Goal: Task Accomplishment & Management: Manage account settings

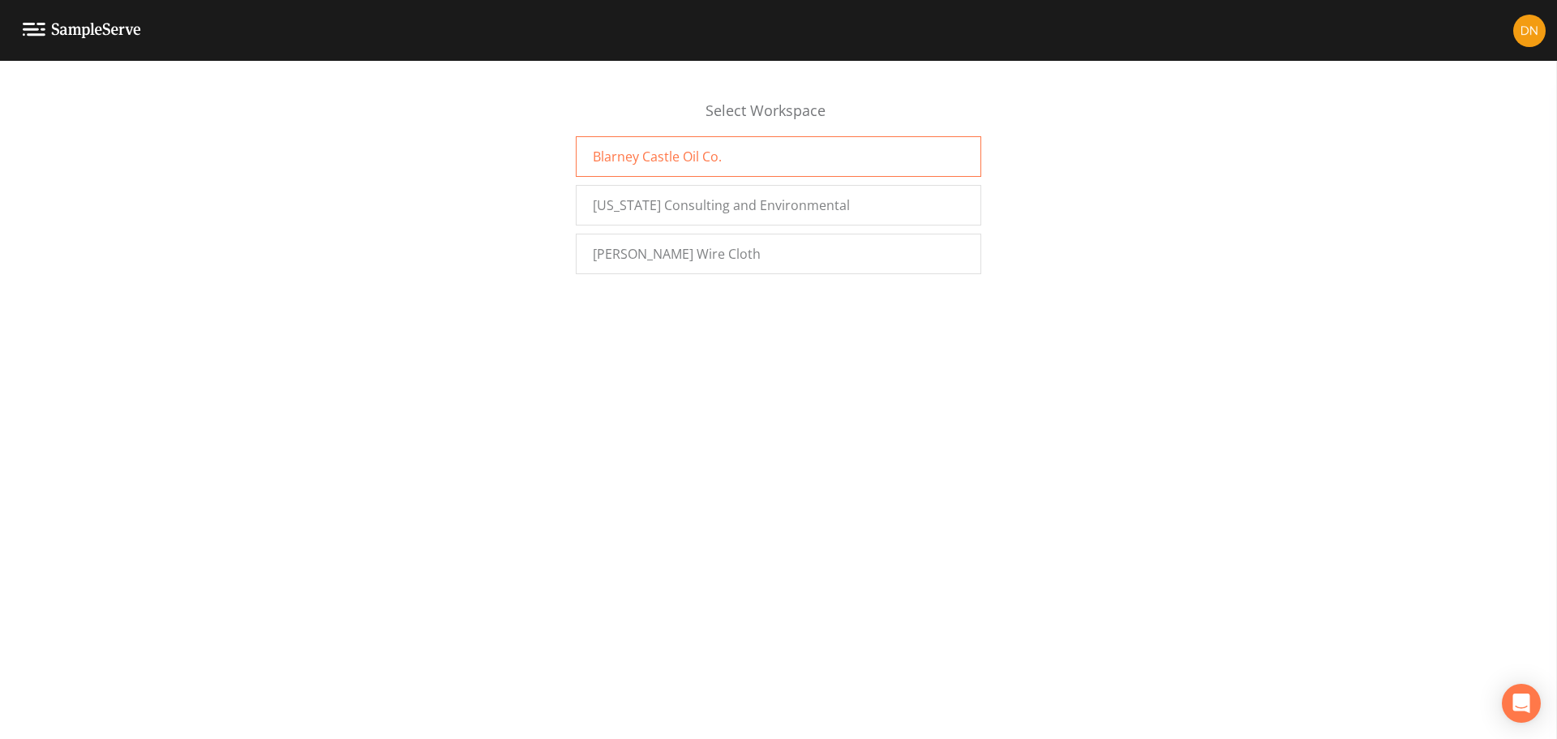
click at [664, 158] on span "Blarney Castle Oil Co." at bounding box center [657, 156] width 129 height 19
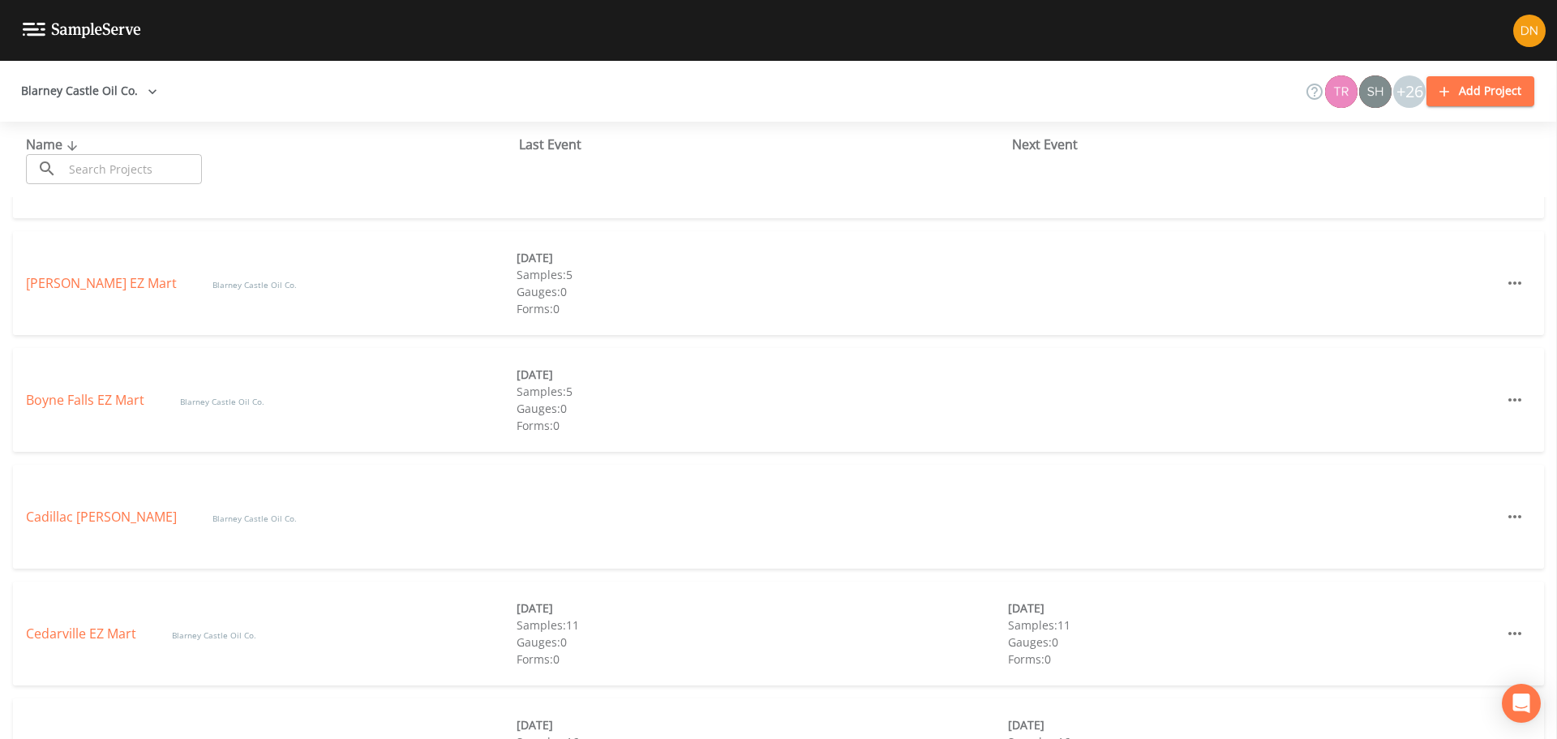
scroll to position [324, 0]
click at [58, 389] on link "Boyne Falls EZ Mart" at bounding box center [87, 392] width 122 height 18
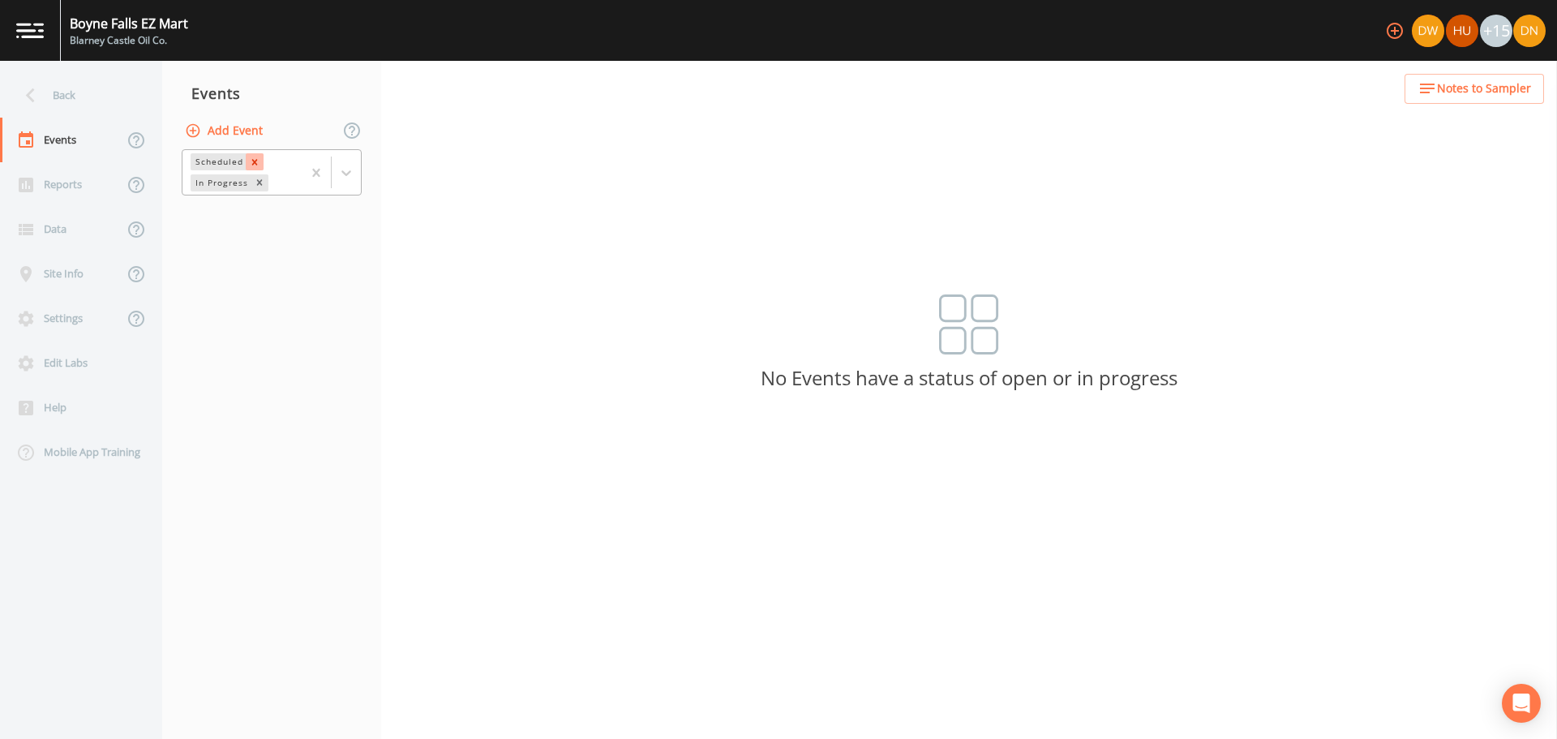
click at [249, 165] on icon "Remove Scheduled" at bounding box center [254, 161] width 11 height 11
click at [257, 168] on icon "Remove In Progress" at bounding box center [259, 164] width 11 height 11
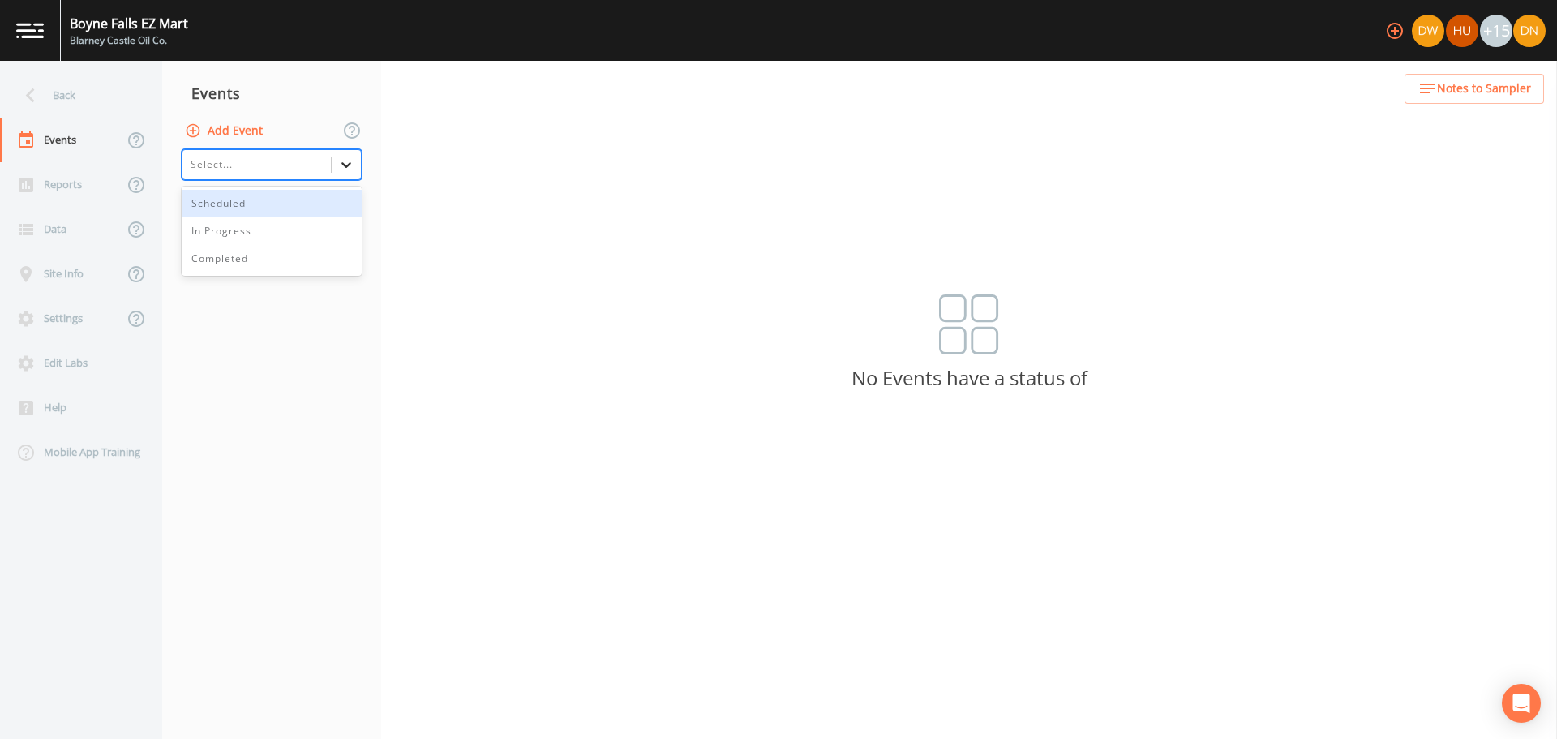
click at [345, 158] on icon at bounding box center [346, 164] width 16 height 16
click at [237, 259] on div "Completed" at bounding box center [272, 259] width 180 height 28
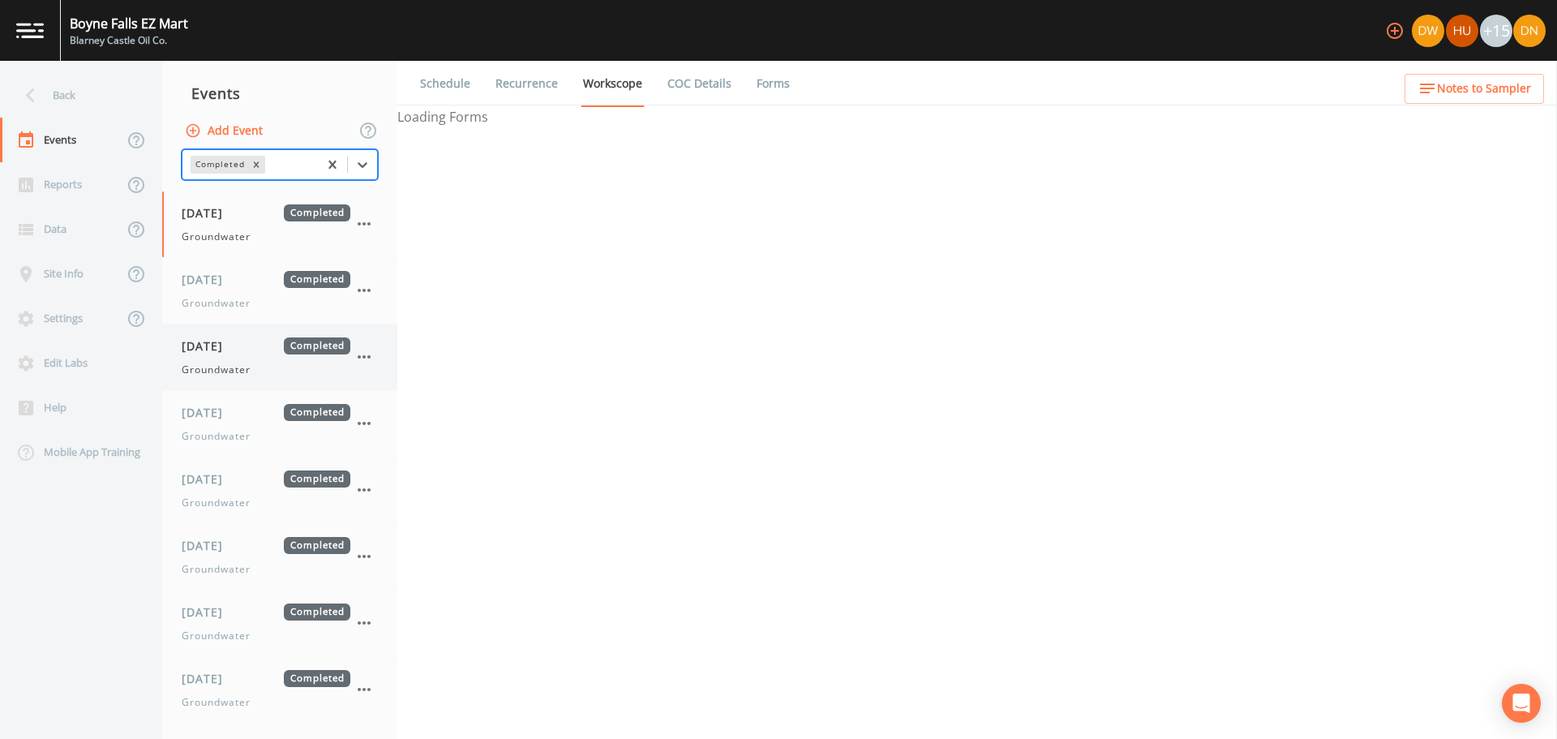
select select "0b1af911-289b-4d7b-9fdf-156f6d27a2cf"
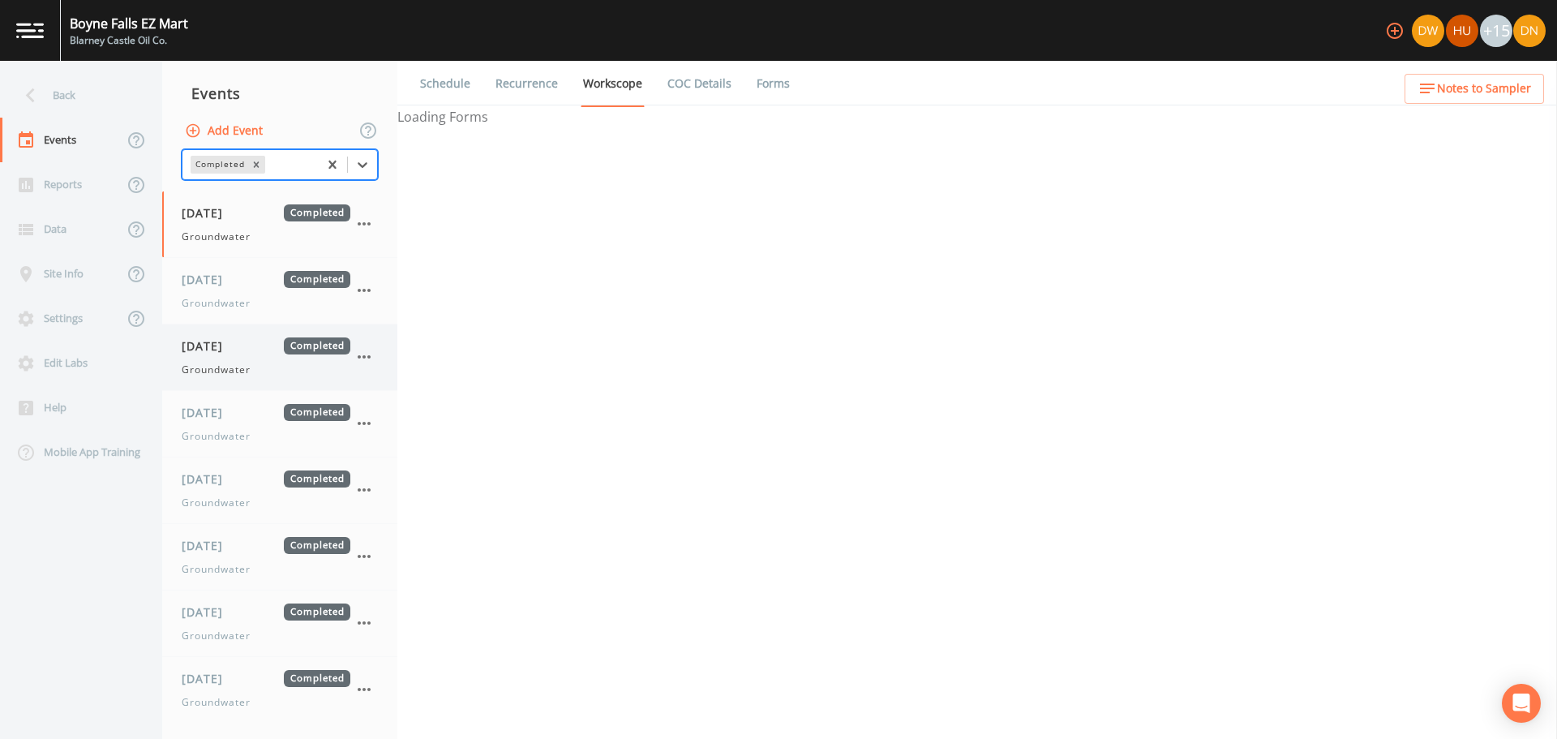
select select "0b1af911-289b-4d7b-9fdf-156f6d27a2cf"
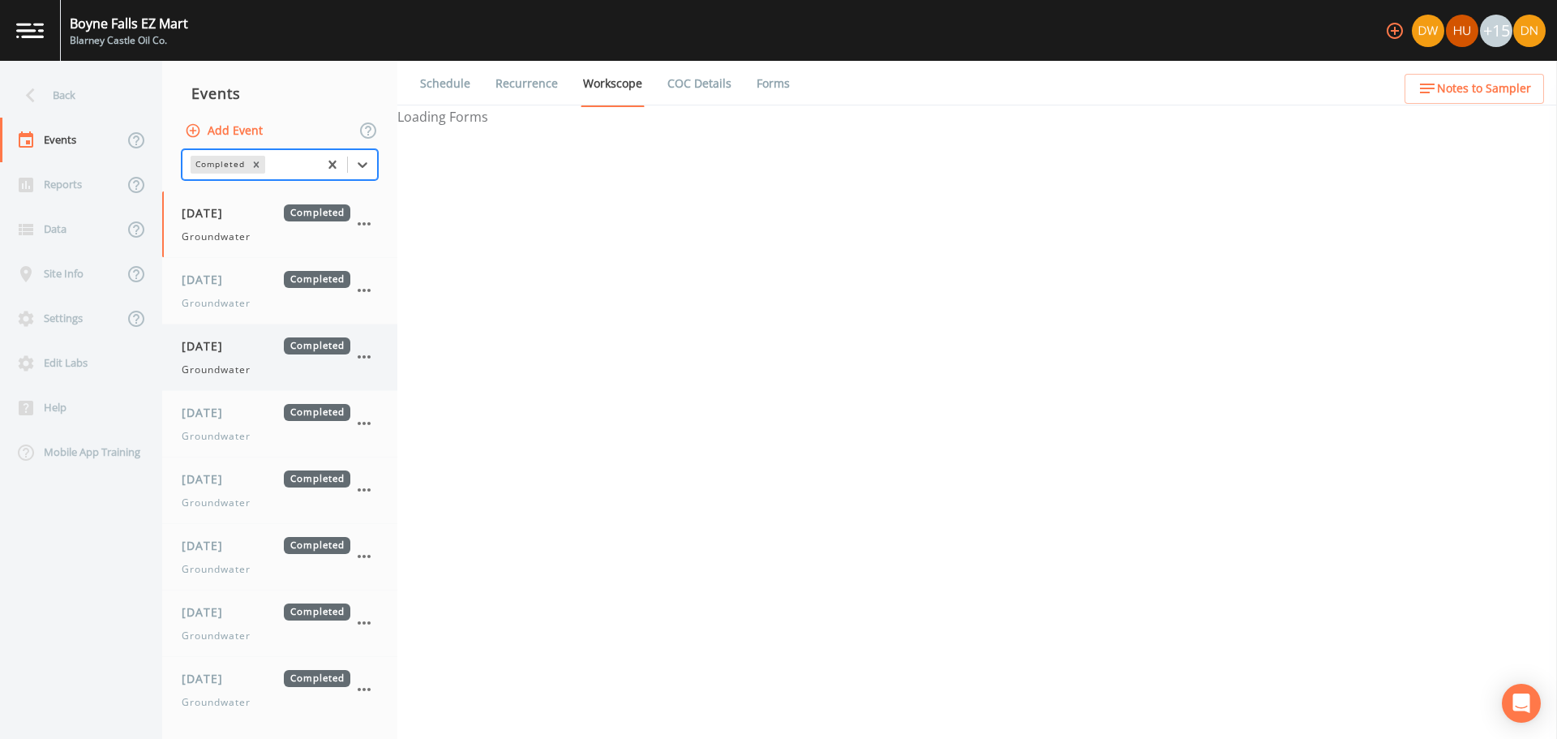
select select "0b1af911-289b-4d7b-9fdf-156f6d27a2cf"
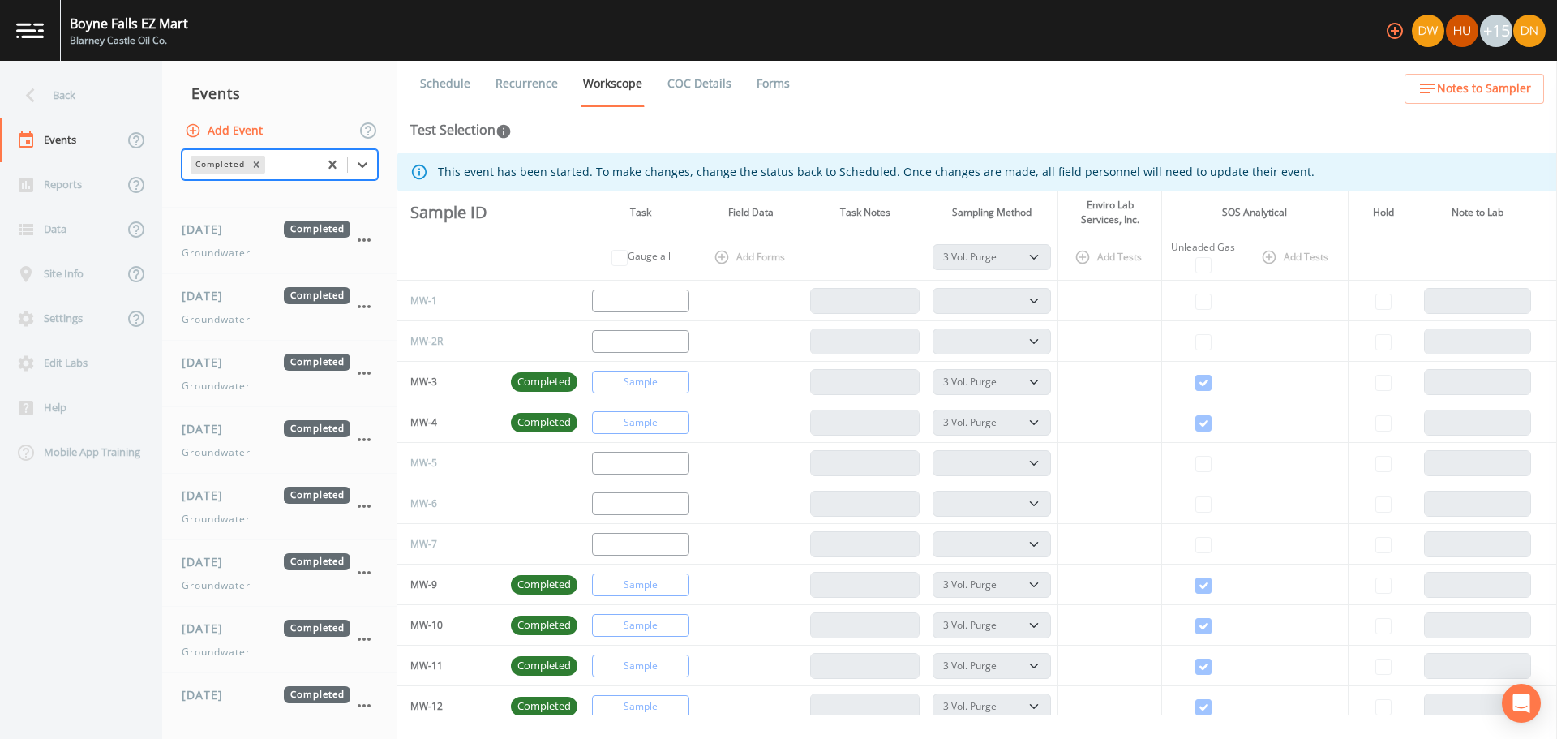
scroll to position [407, 0]
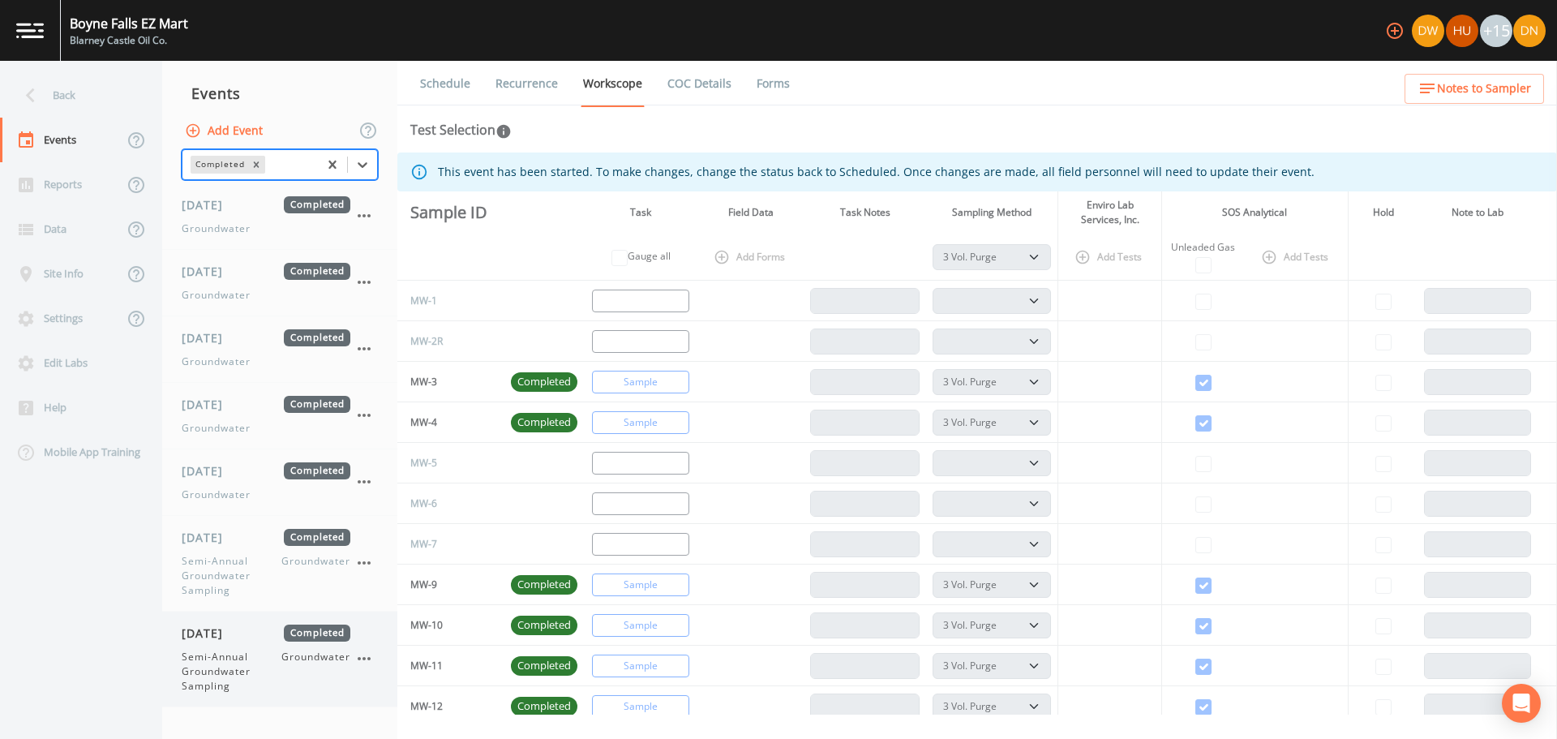
click at [364, 656] on icon "button" at bounding box center [363, 658] width 19 height 19
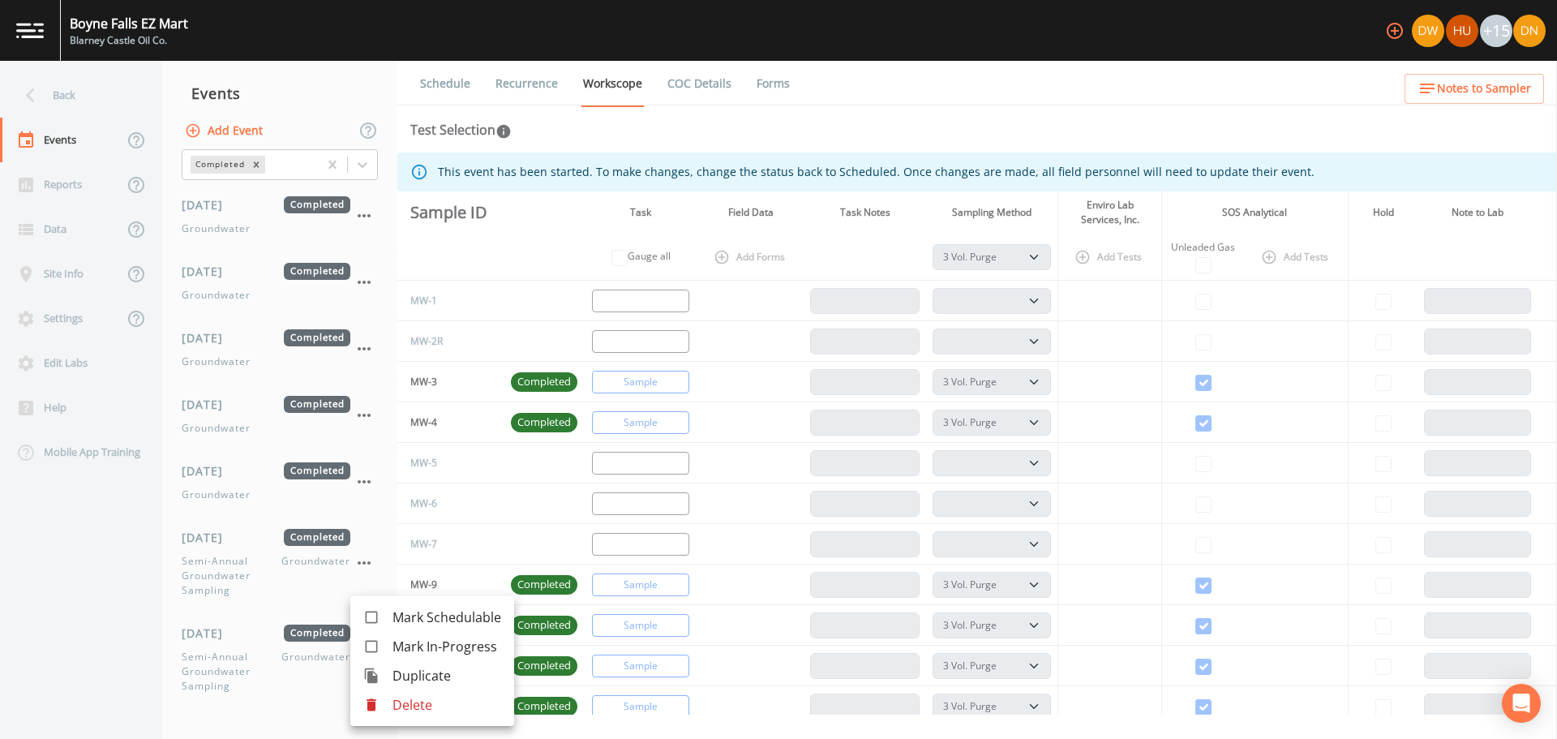
click at [366, 563] on div at bounding box center [778, 369] width 1557 height 739
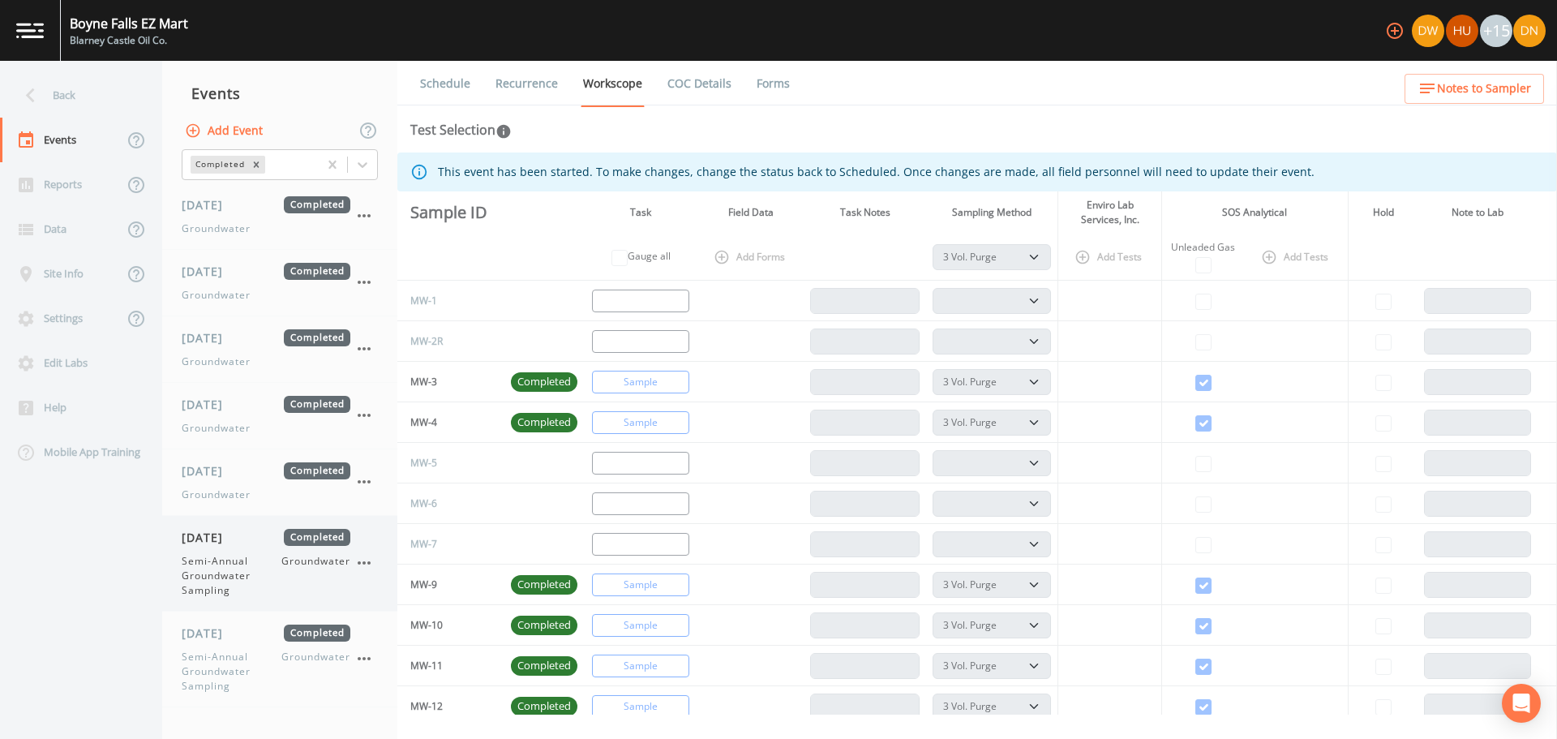
click at [363, 563] on icon "button" at bounding box center [364, 562] width 13 height 3
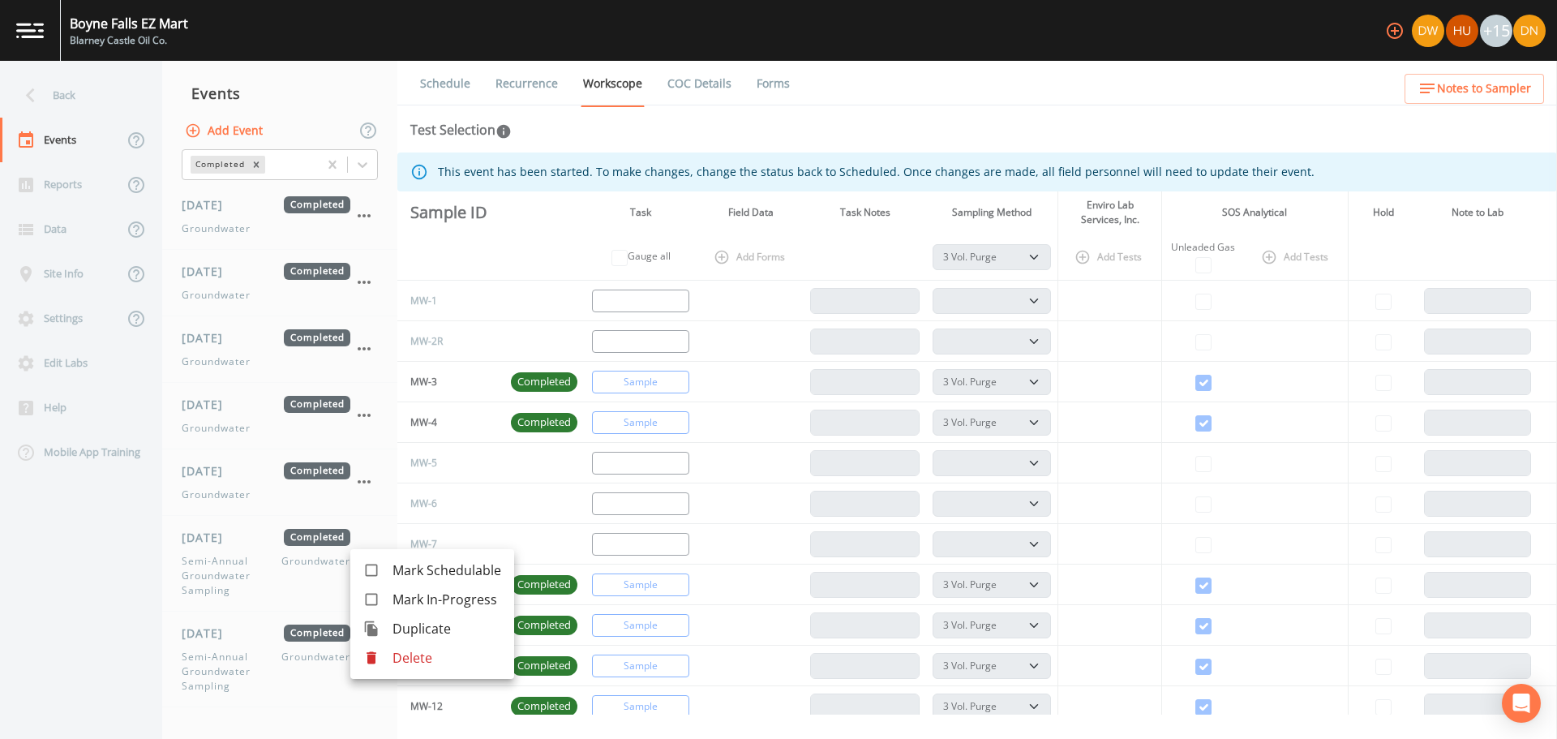
click at [311, 700] on div at bounding box center [778, 369] width 1557 height 739
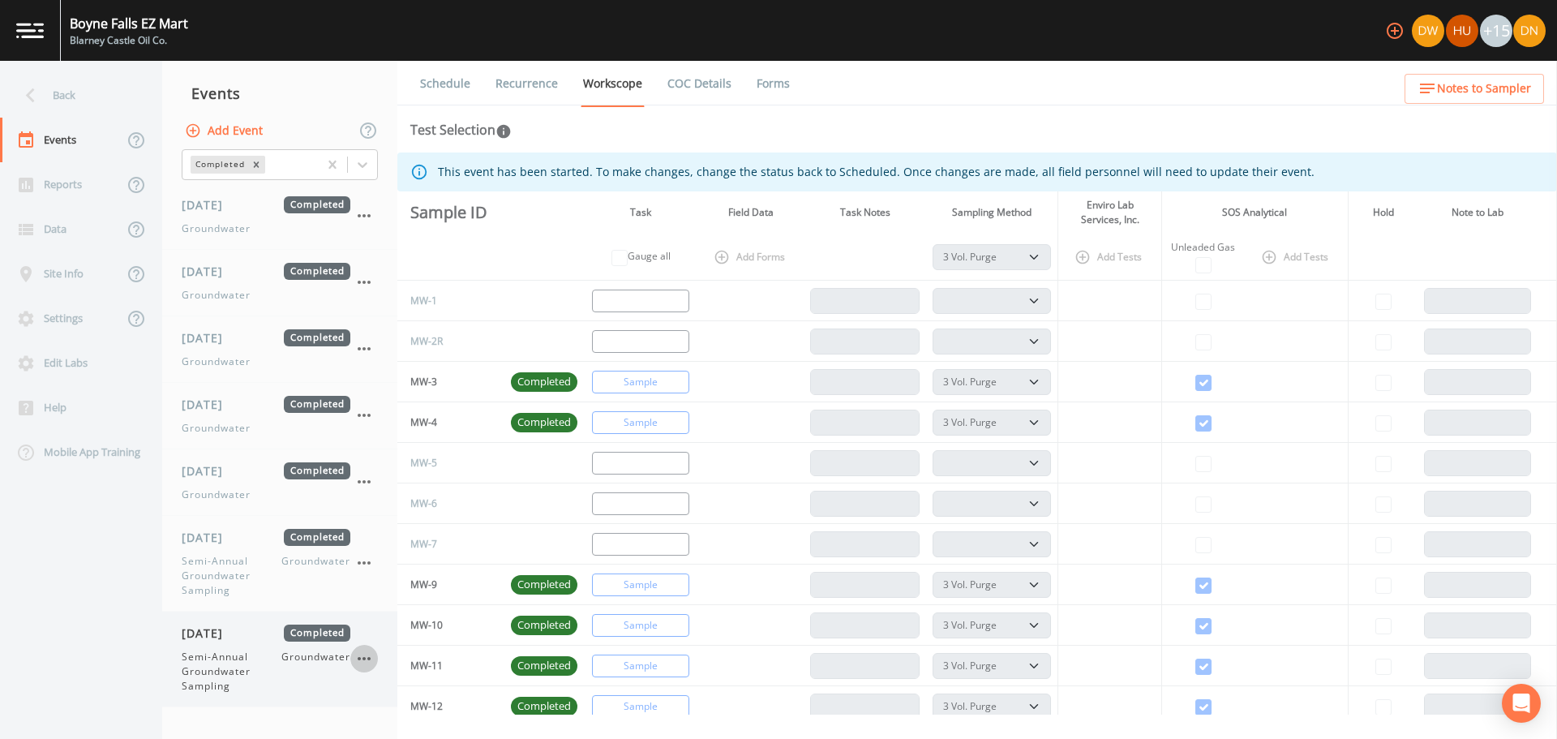
click at [364, 654] on icon "button" at bounding box center [363, 658] width 19 height 19
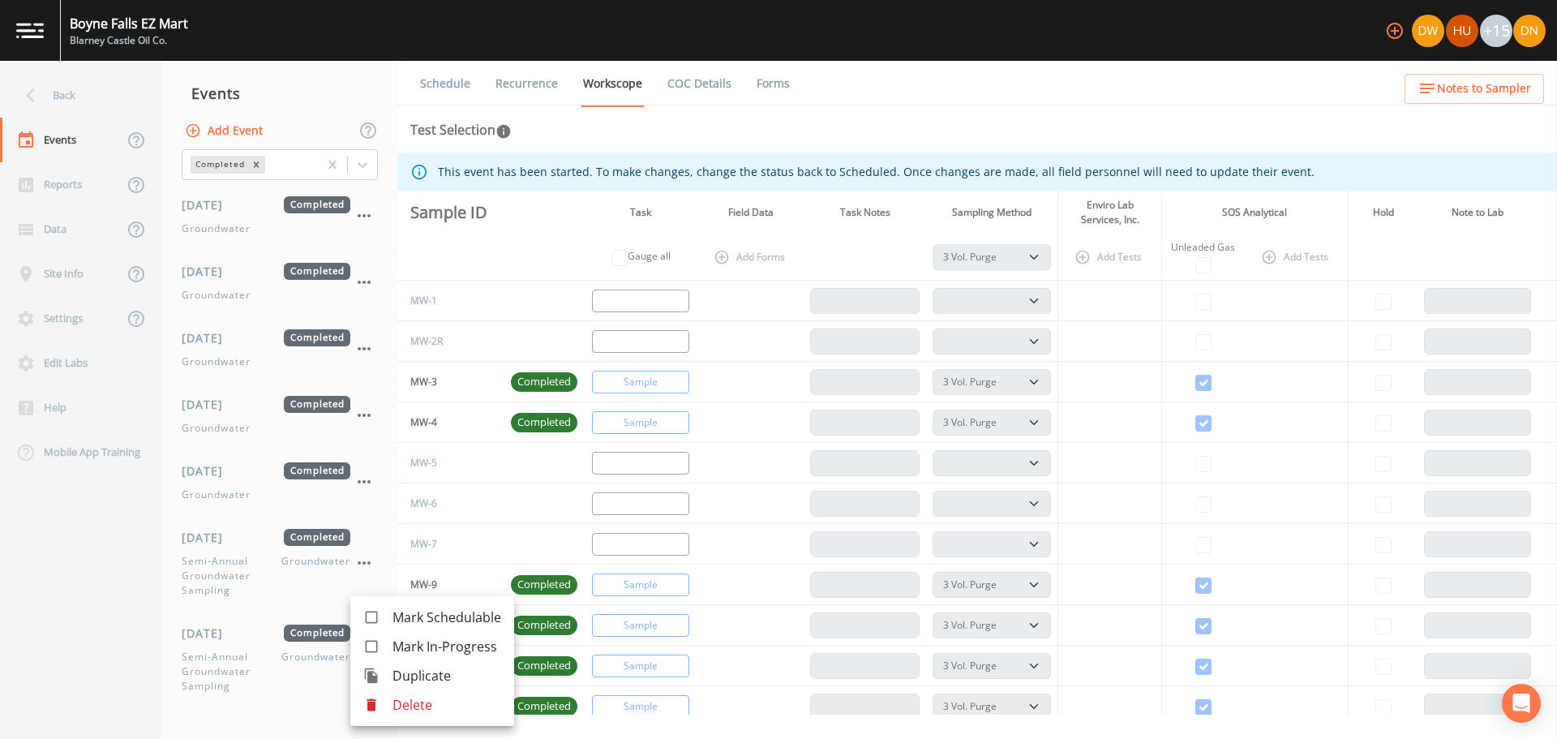
click at [413, 674] on span "Duplicate" at bounding box center [446, 675] width 109 height 19
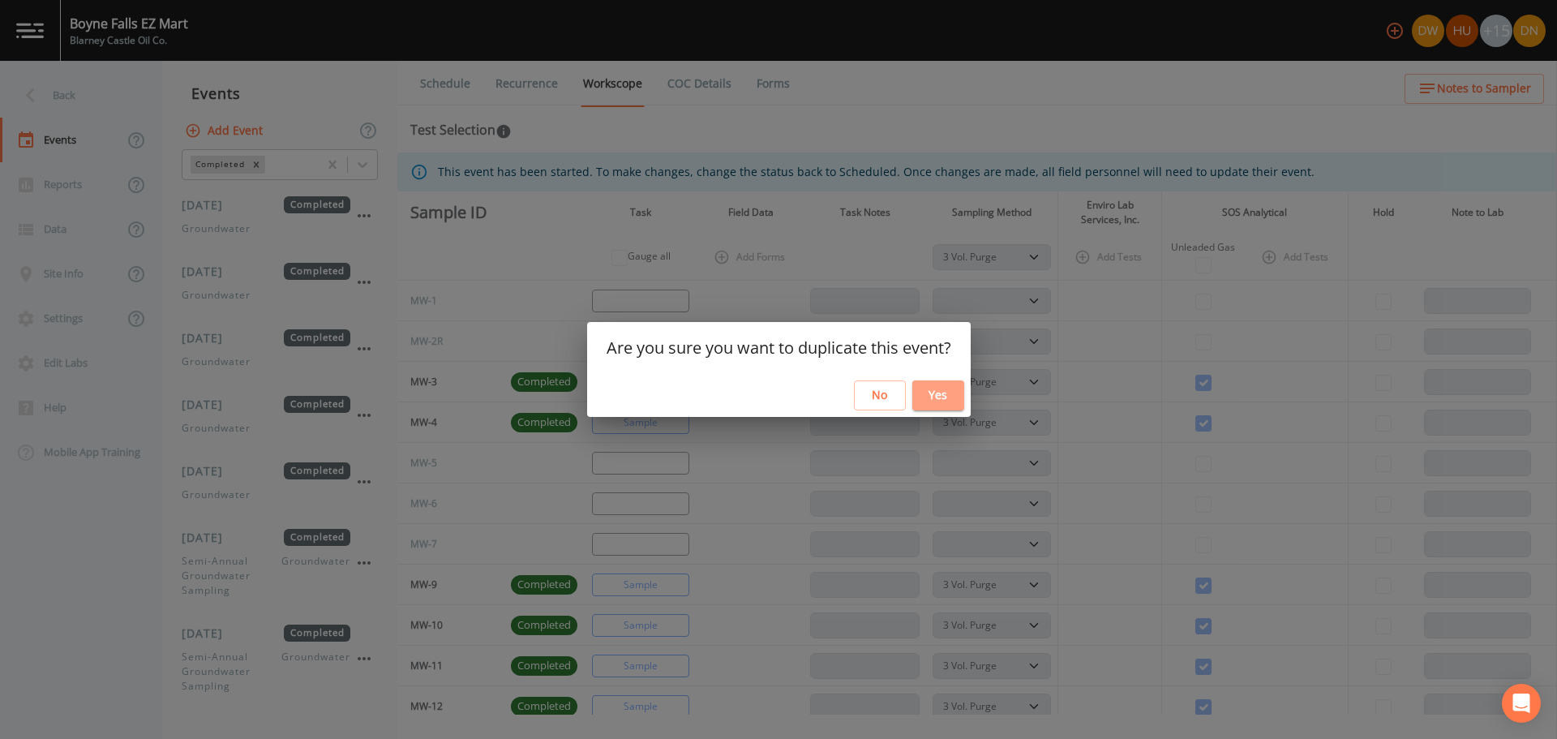
click at [931, 389] on button "Yes" at bounding box center [938, 395] width 52 height 30
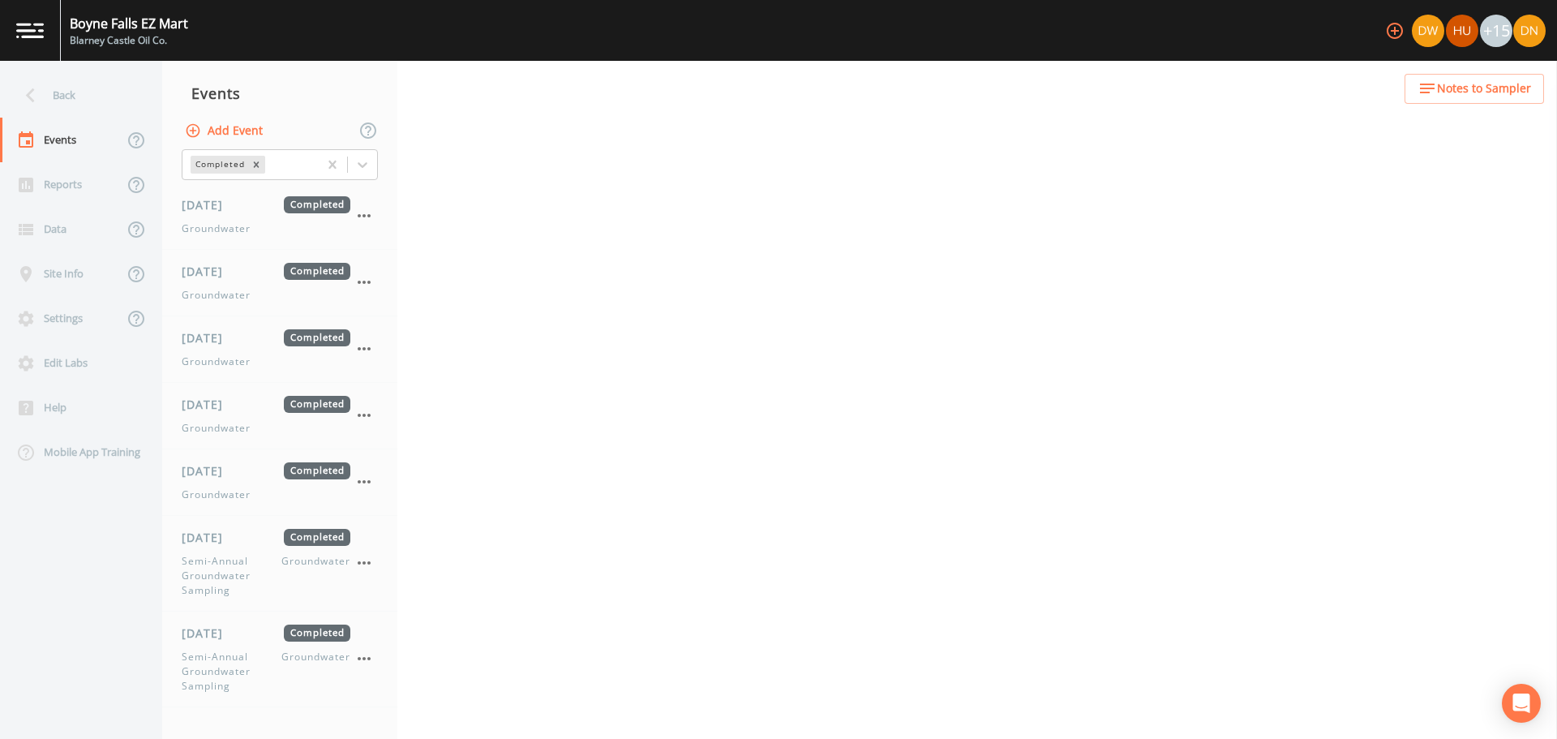
select select "4f082be6-97a7-4f70-a81f-c26a4e896ad7"
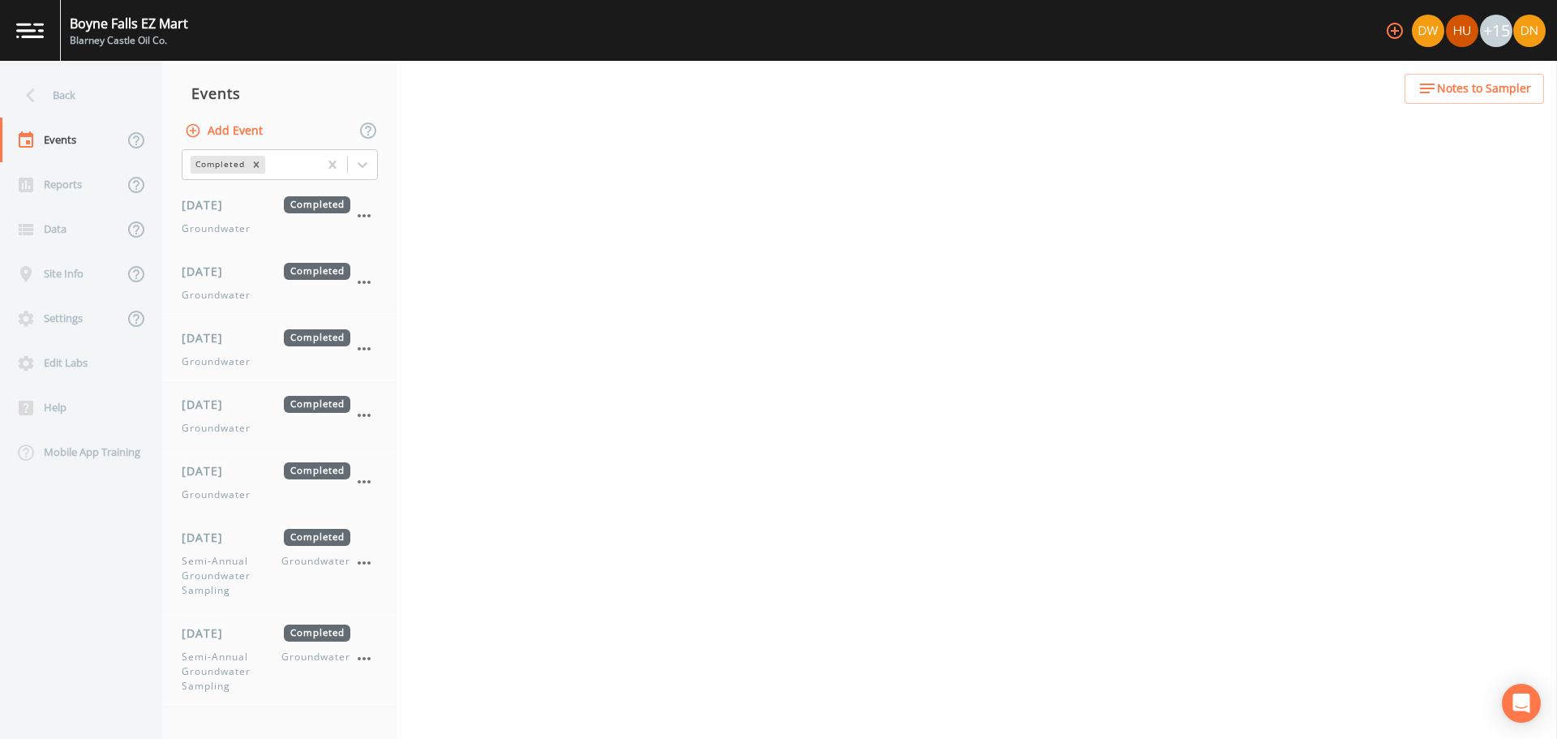
select select "4f082be6-97a7-4f70-a81f-c26a4e896ad7"
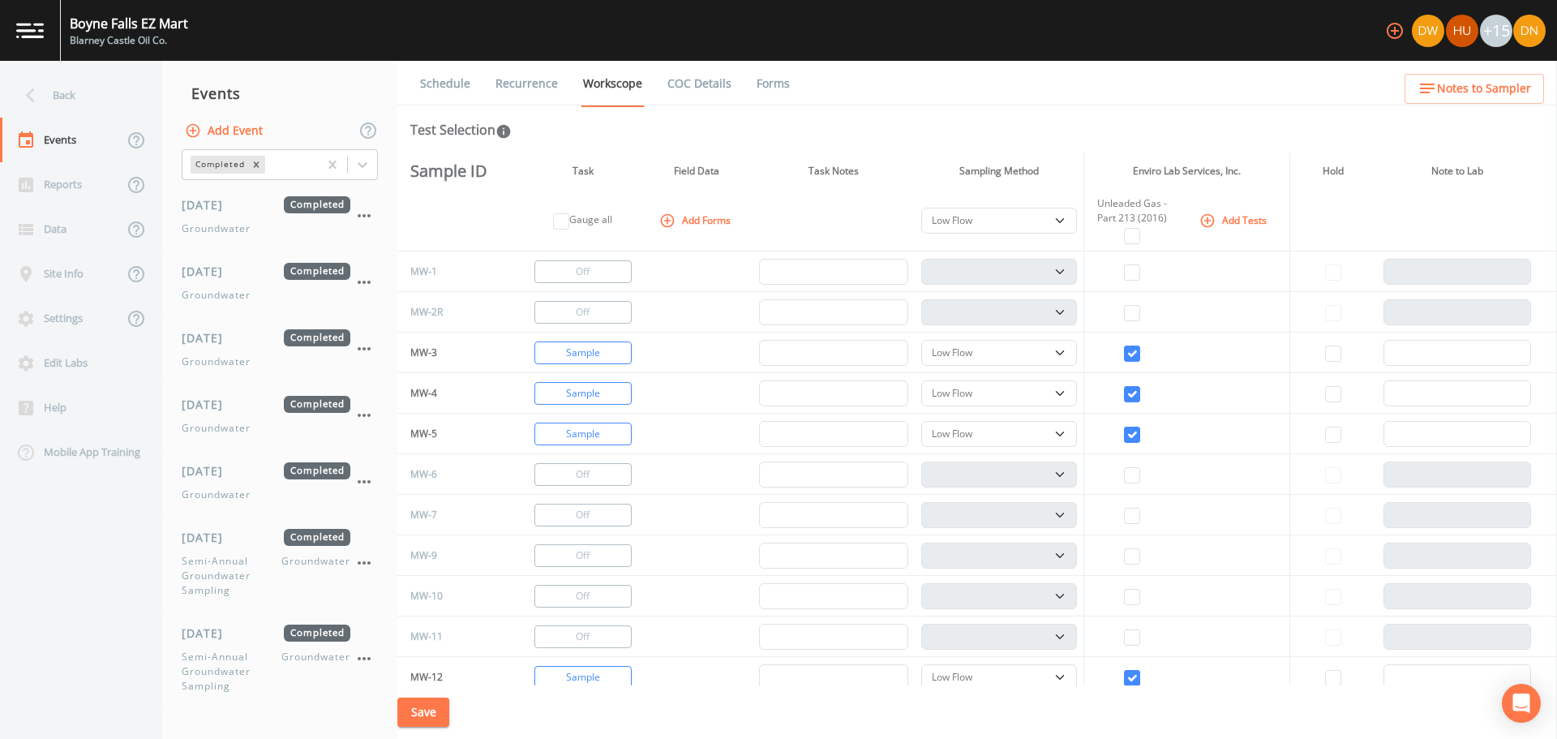
click at [1146, 223] on div "Unleaded Gas - Part 213 (2016)" at bounding box center [1131, 210] width 83 height 29
click at [1136, 203] on div "Unleaded Gas - Part 213 (2016)" at bounding box center [1131, 210] width 83 height 29
click at [1173, 177] on th "Enviro Lab Services, Inc." at bounding box center [1186, 170] width 205 height 37
click at [694, 80] on link "COC Details" at bounding box center [699, 83] width 69 height 45
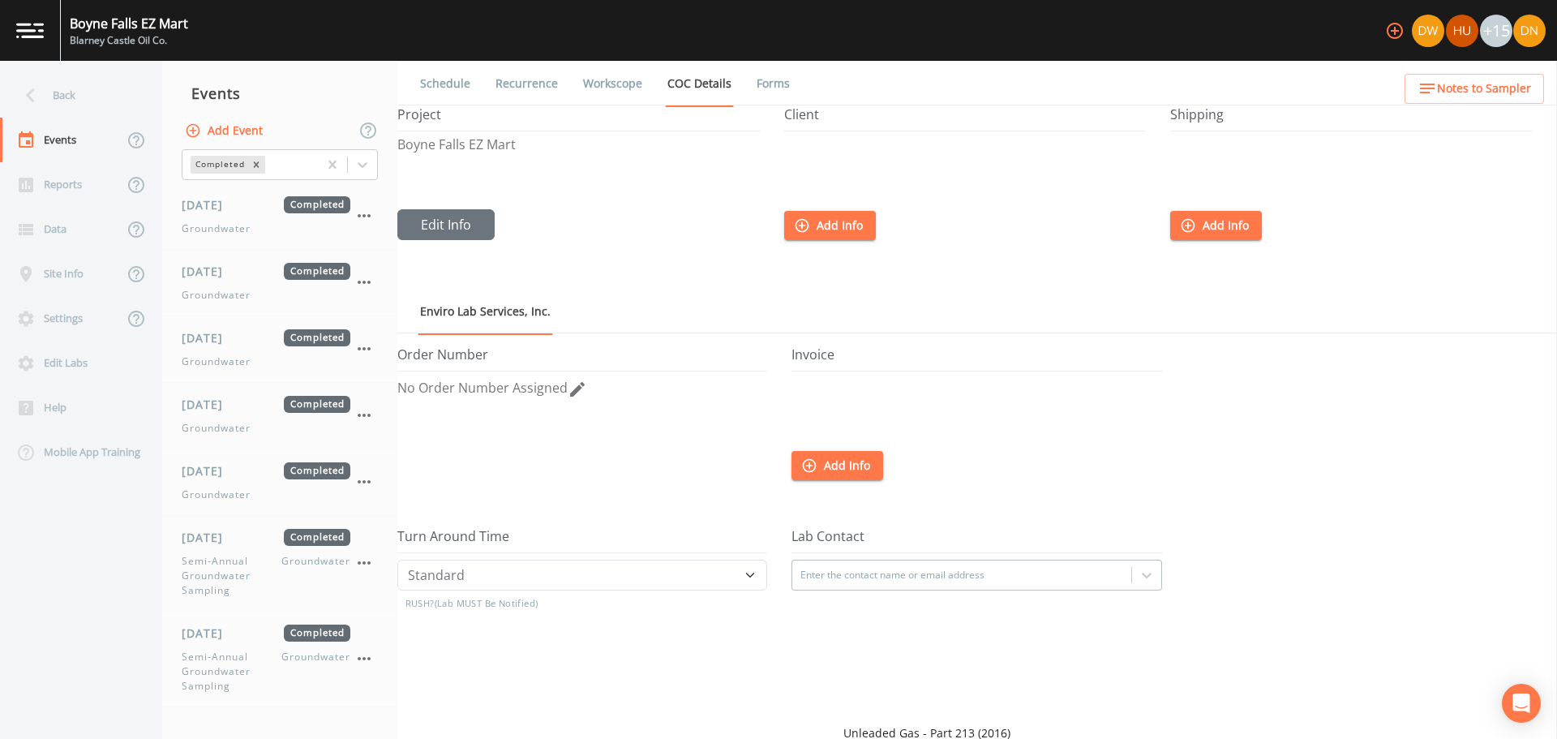
click at [781, 88] on link "Forms" at bounding box center [773, 83] width 38 height 45
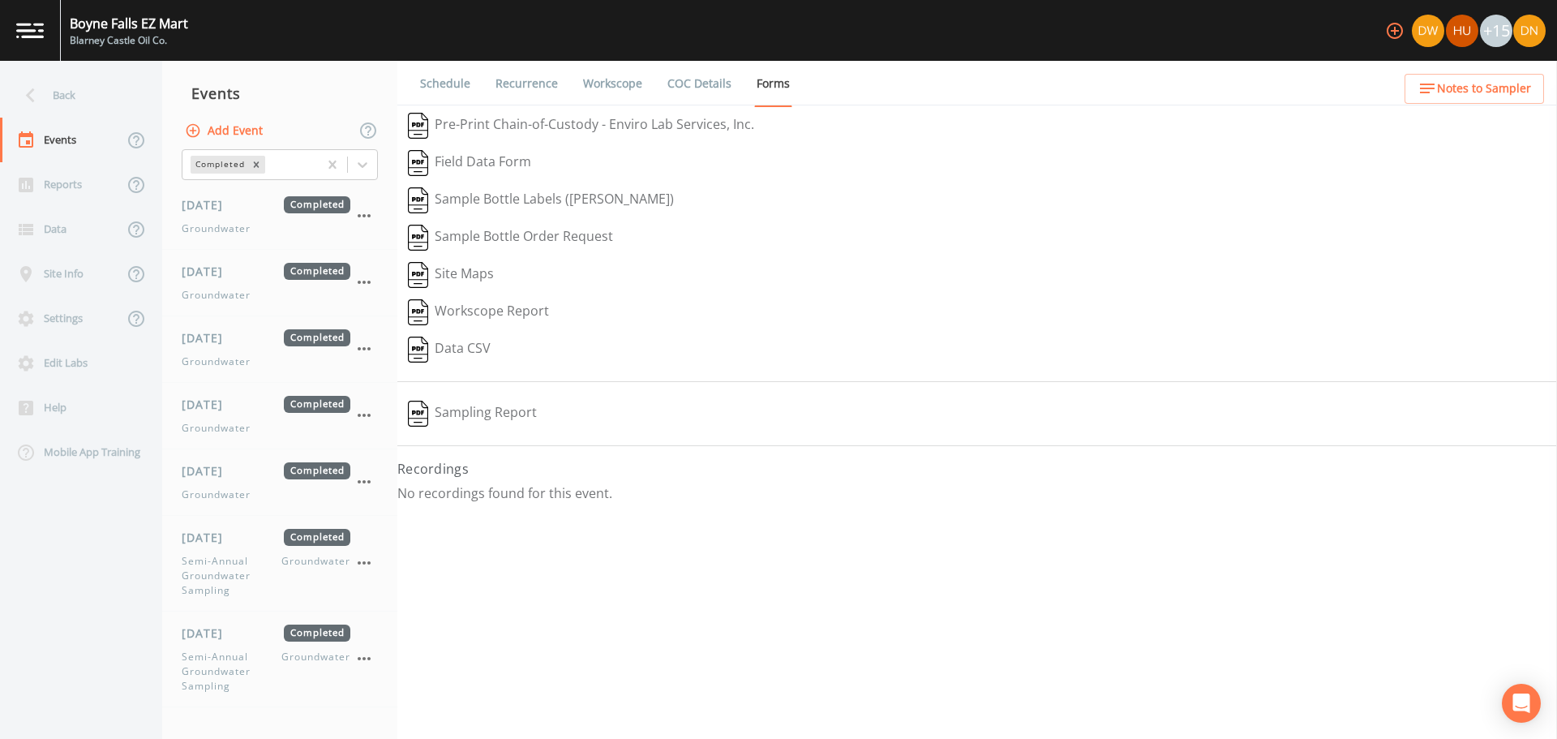
click at [696, 80] on link "COC Details" at bounding box center [699, 83] width 69 height 45
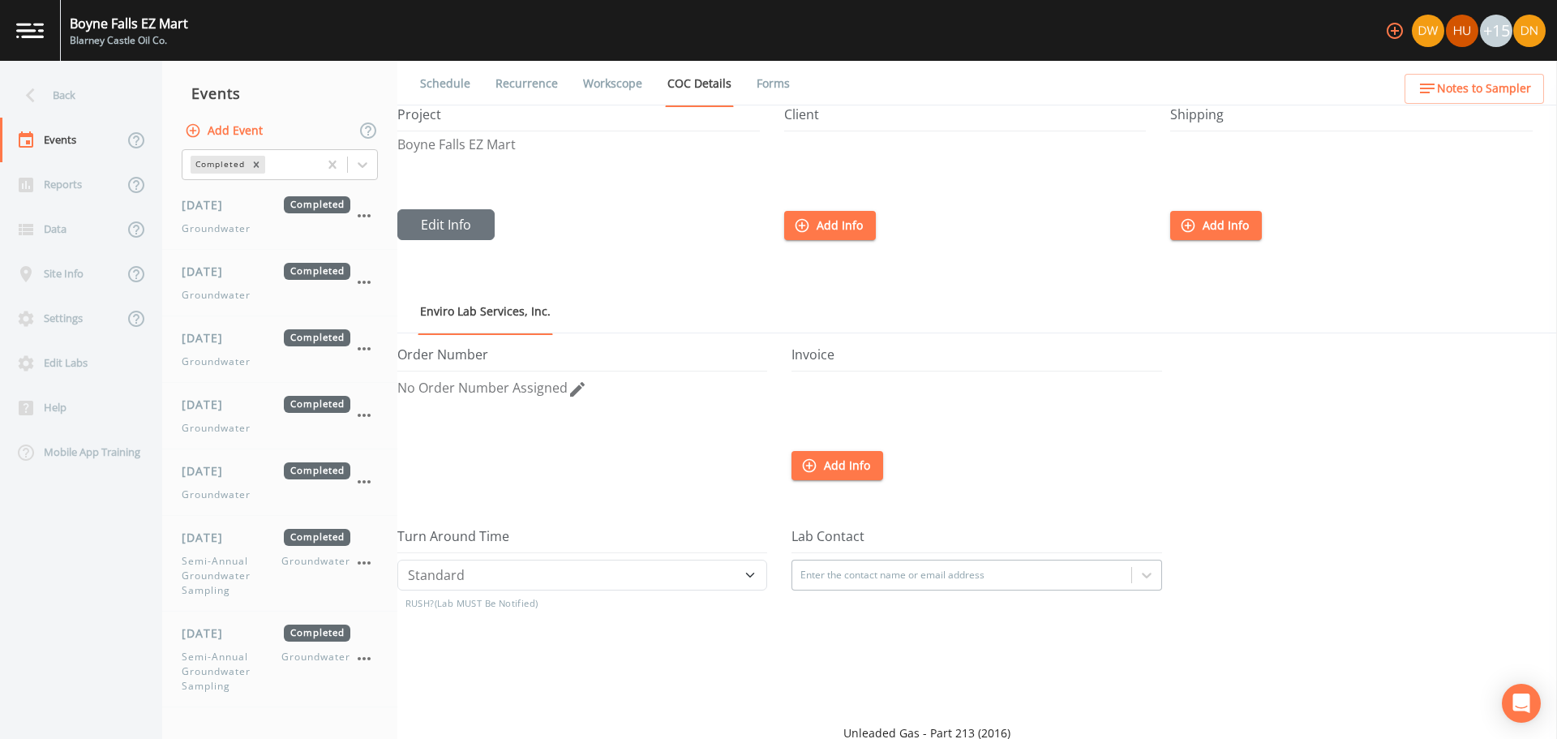
click at [619, 82] on link "Workscope" at bounding box center [612, 83] width 64 height 45
select select "4f082be6-97a7-4f70-a81f-c26a4e896ad7"
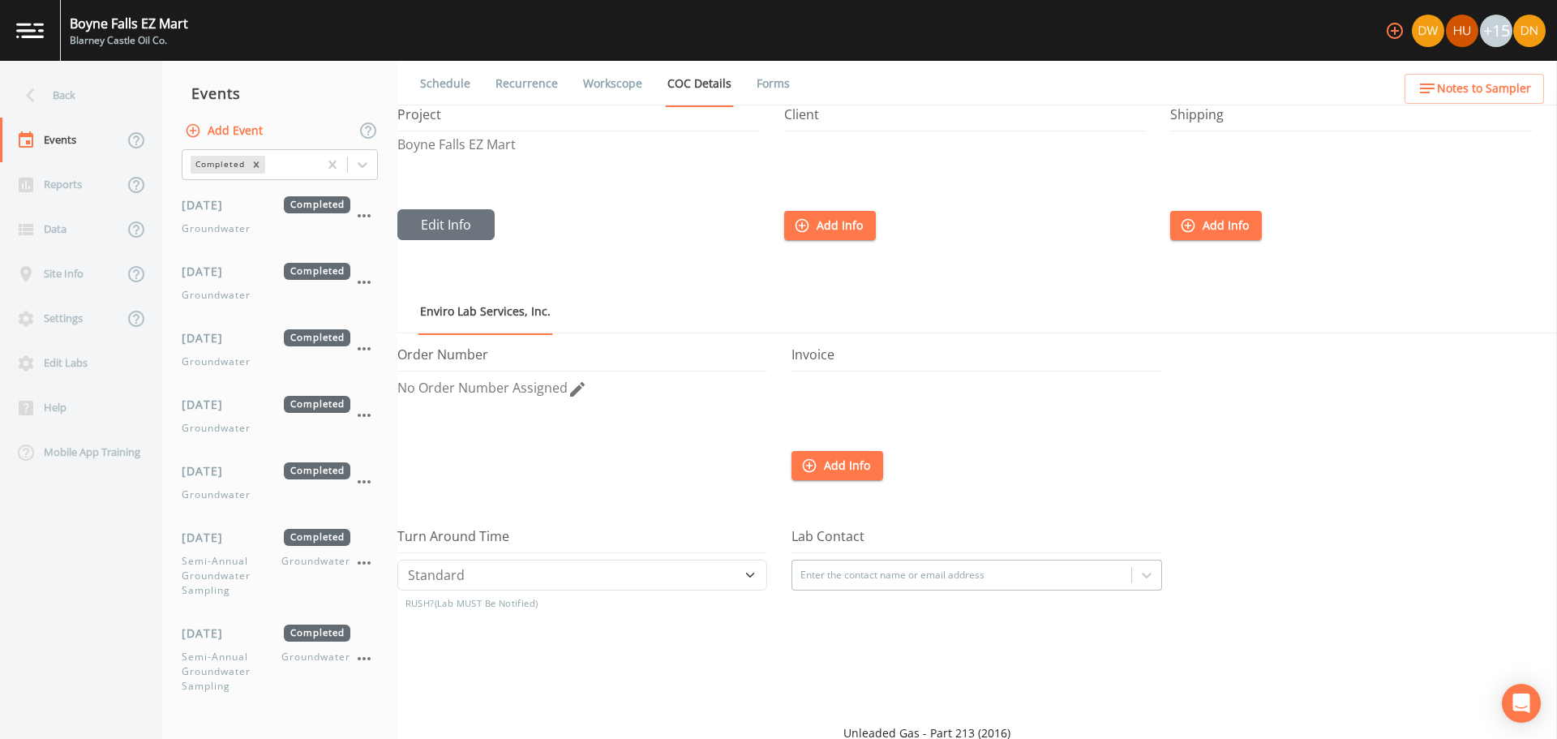
select select "4f082be6-97a7-4f70-a81f-c26a4e896ad7"
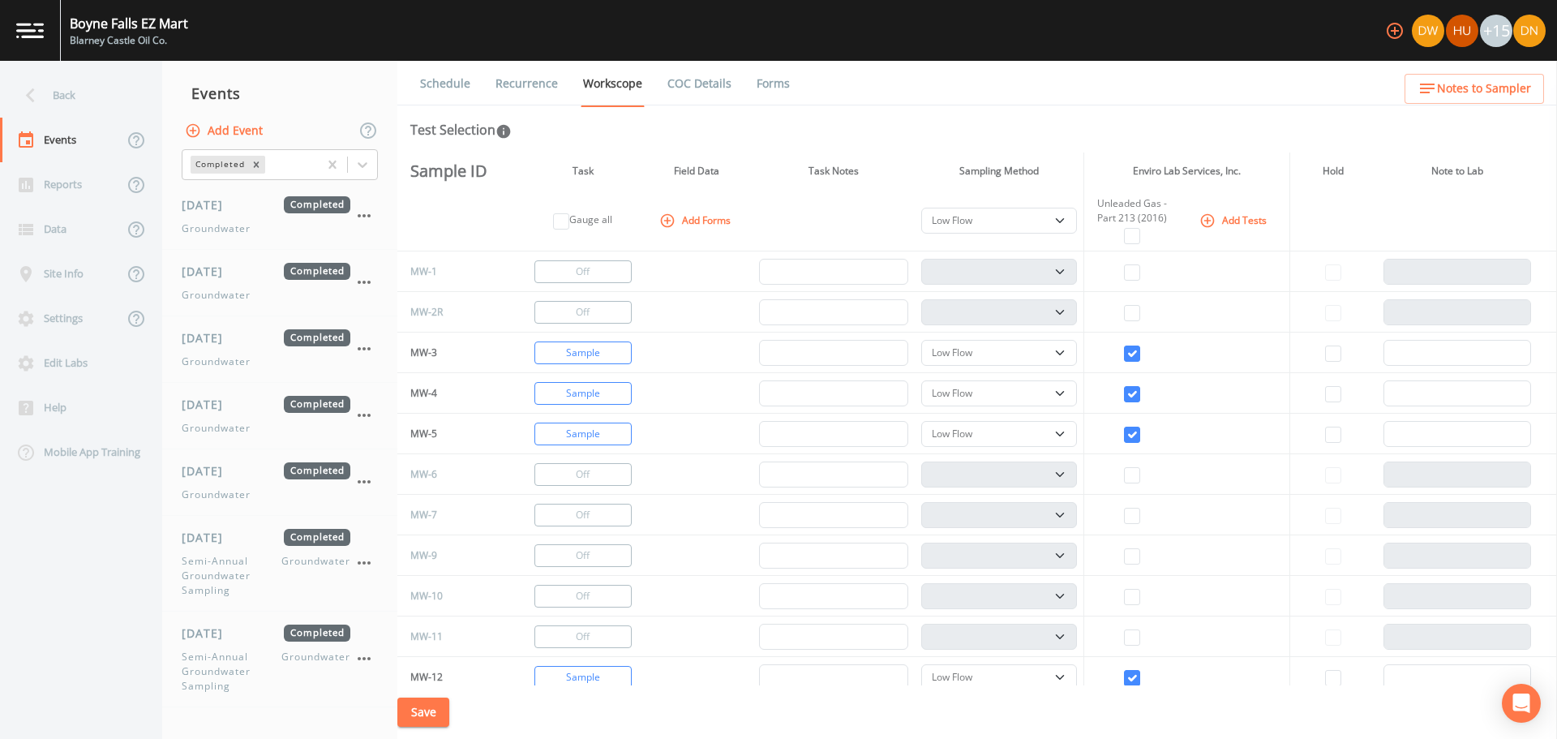
click at [1155, 216] on div "Unleaded Gas - Part 213 (2016)" at bounding box center [1131, 210] width 83 height 29
click at [1206, 221] on icon "button" at bounding box center [1207, 220] width 16 height 16
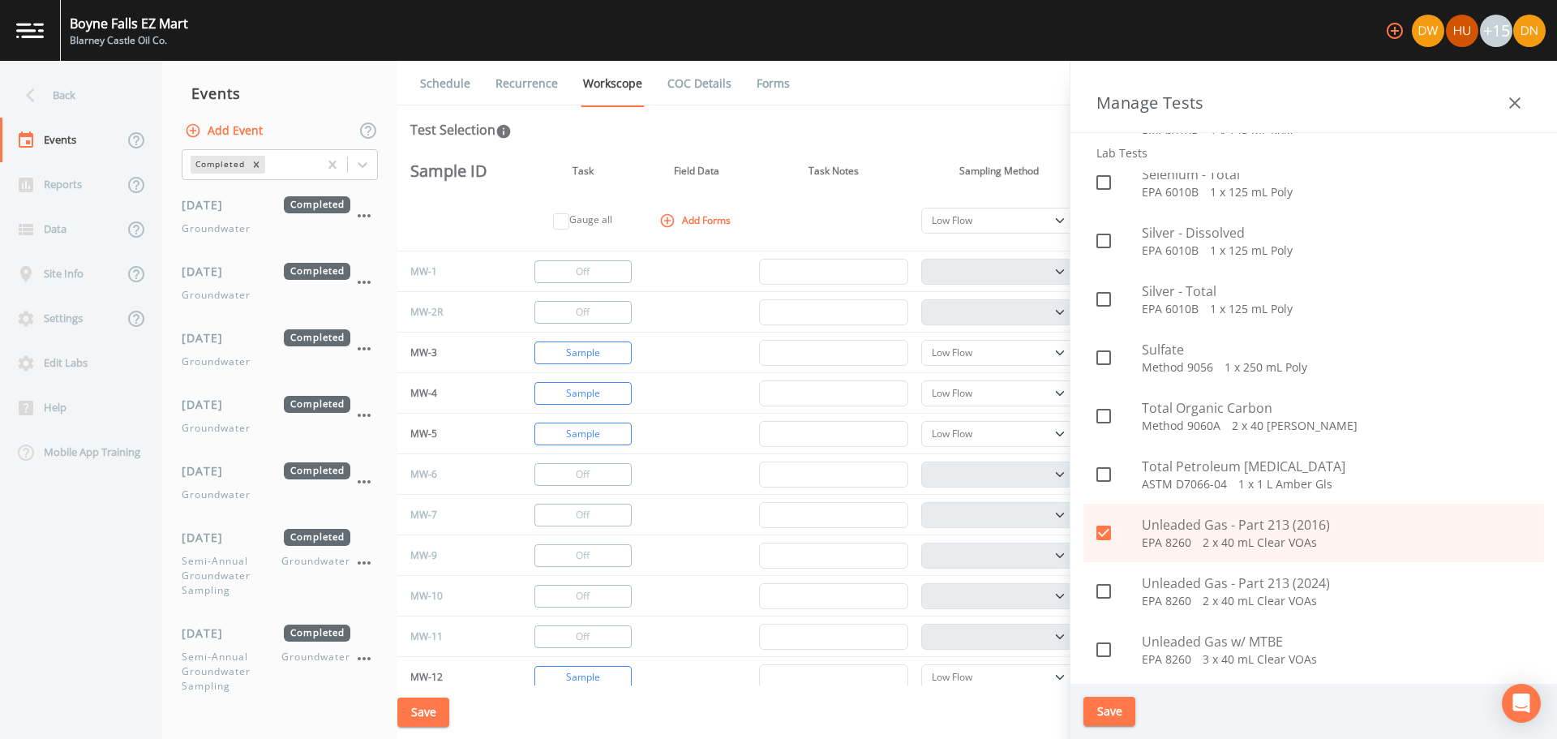
scroll to position [3243, 0]
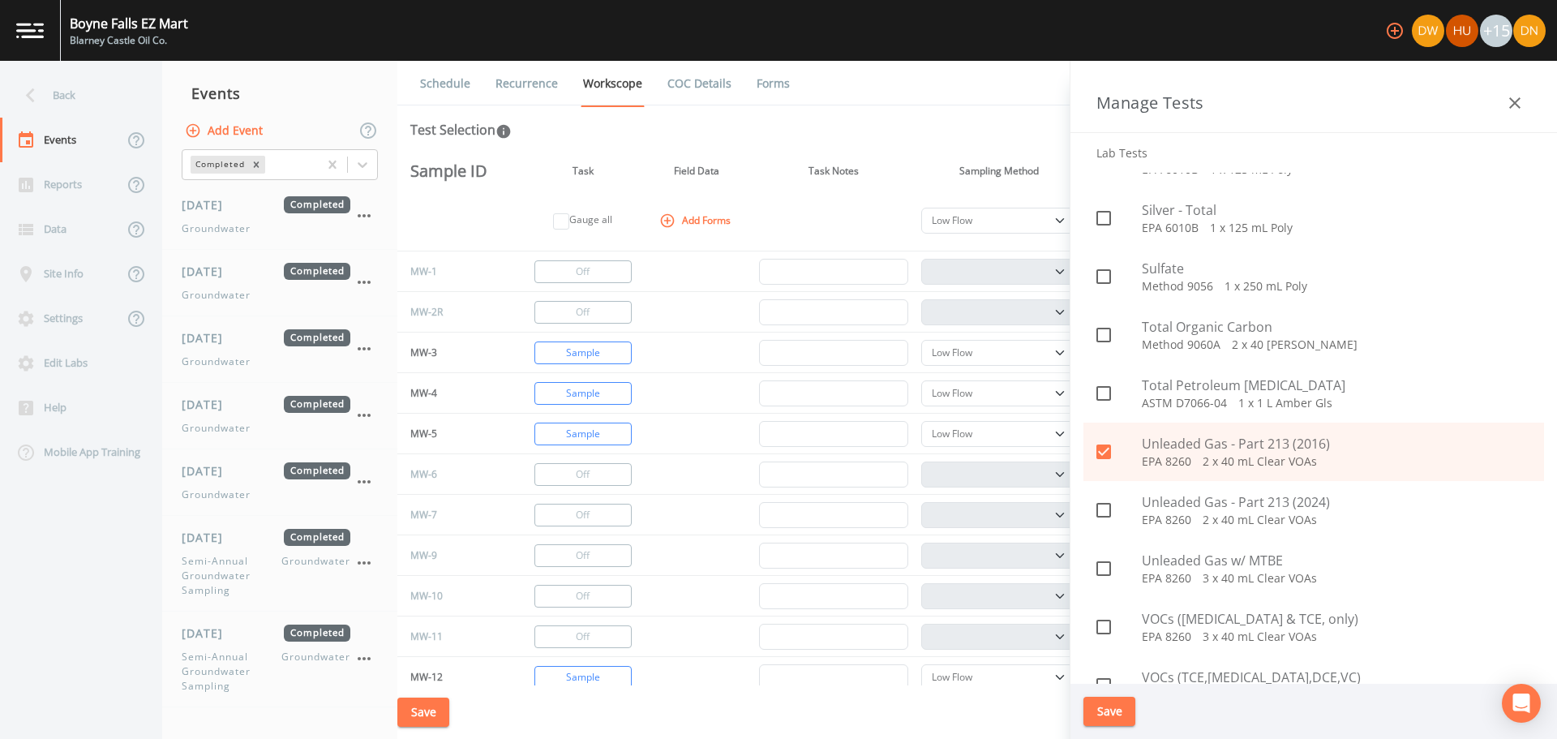
click at [1104, 507] on icon at bounding box center [1103, 509] width 19 height 19
checkbox input "true"
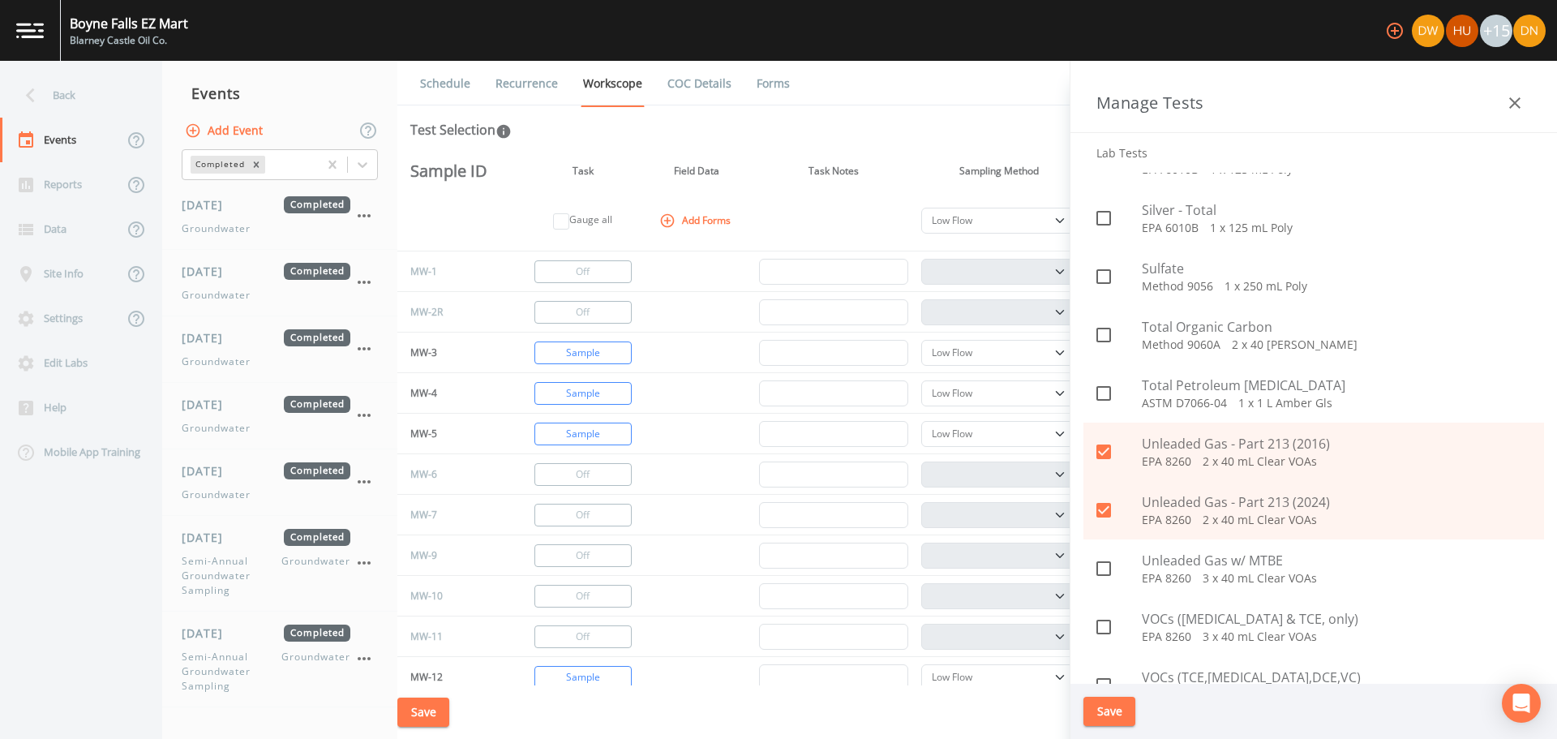
click at [1103, 459] on icon at bounding box center [1103, 451] width 15 height 15
checkbox input "false"
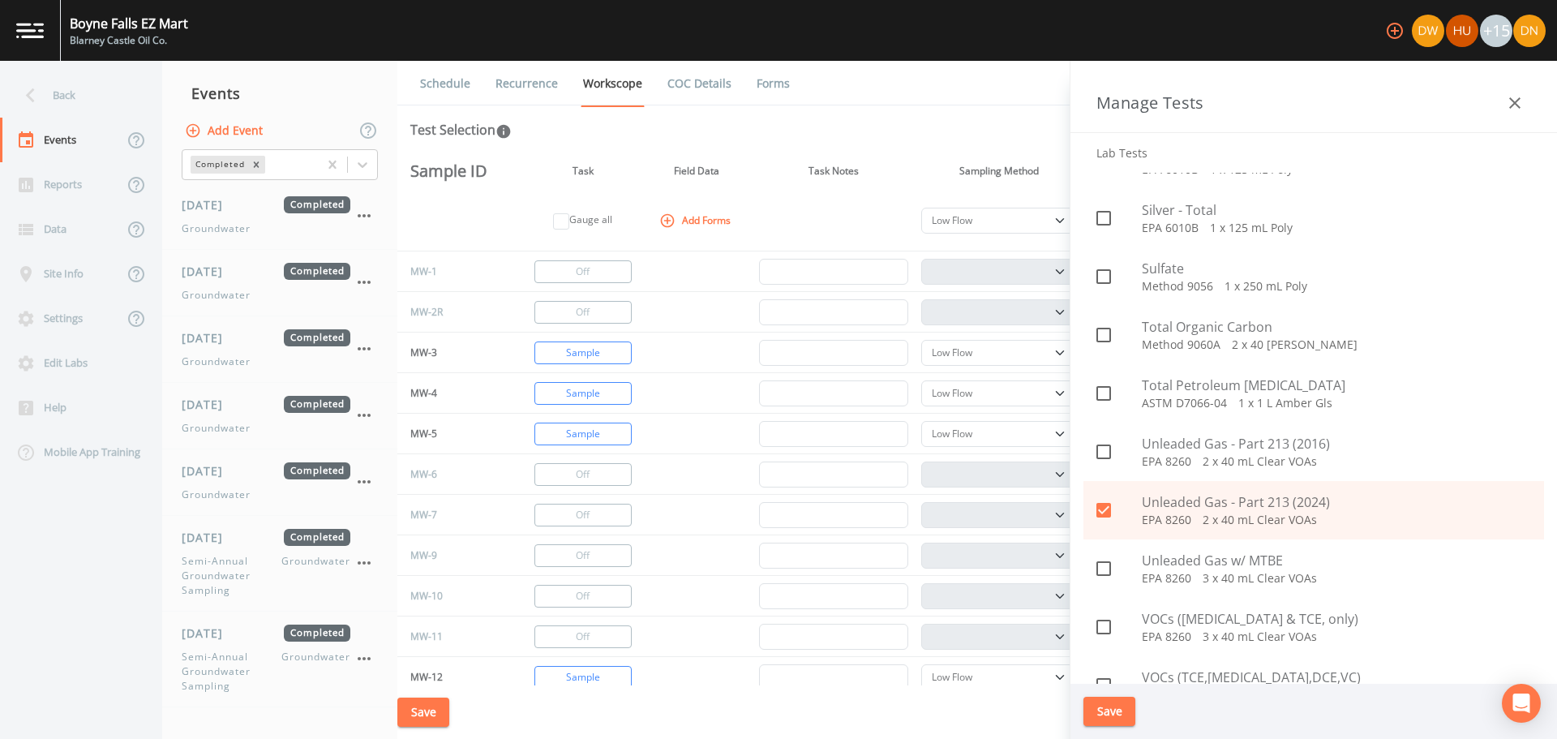
click at [1116, 709] on button "Save" at bounding box center [1109, 711] width 52 height 30
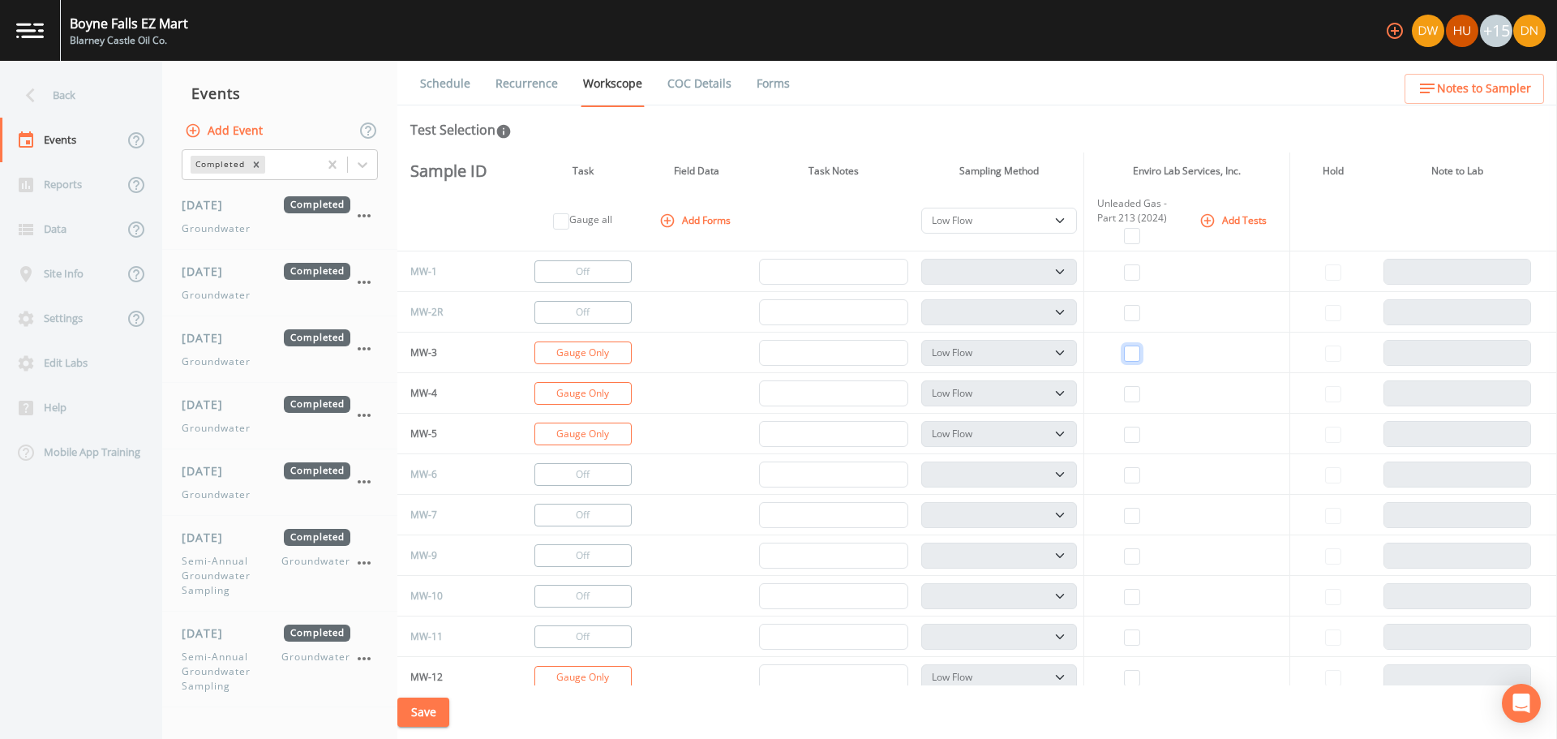
click at [1129, 349] on input "checkbox" at bounding box center [1132, 353] width 16 height 16
checkbox input "true"
click at [1131, 389] on input "checkbox" at bounding box center [1132, 394] width 16 height 16
checkbox input "true"
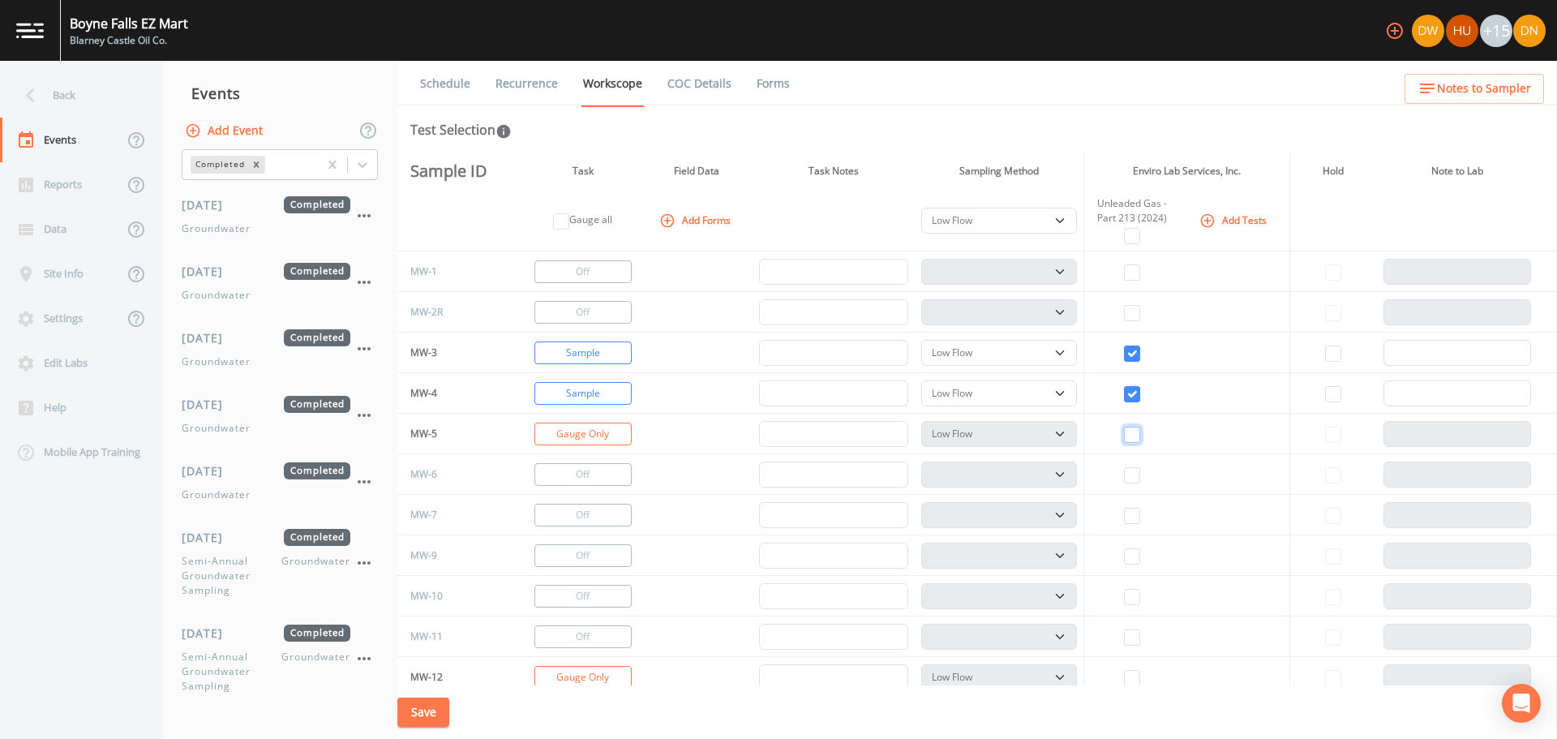
click at [1131, 437] on input "checkbox" at bounding box center [1132, 434] width 16 height 16
checkbox input "true"
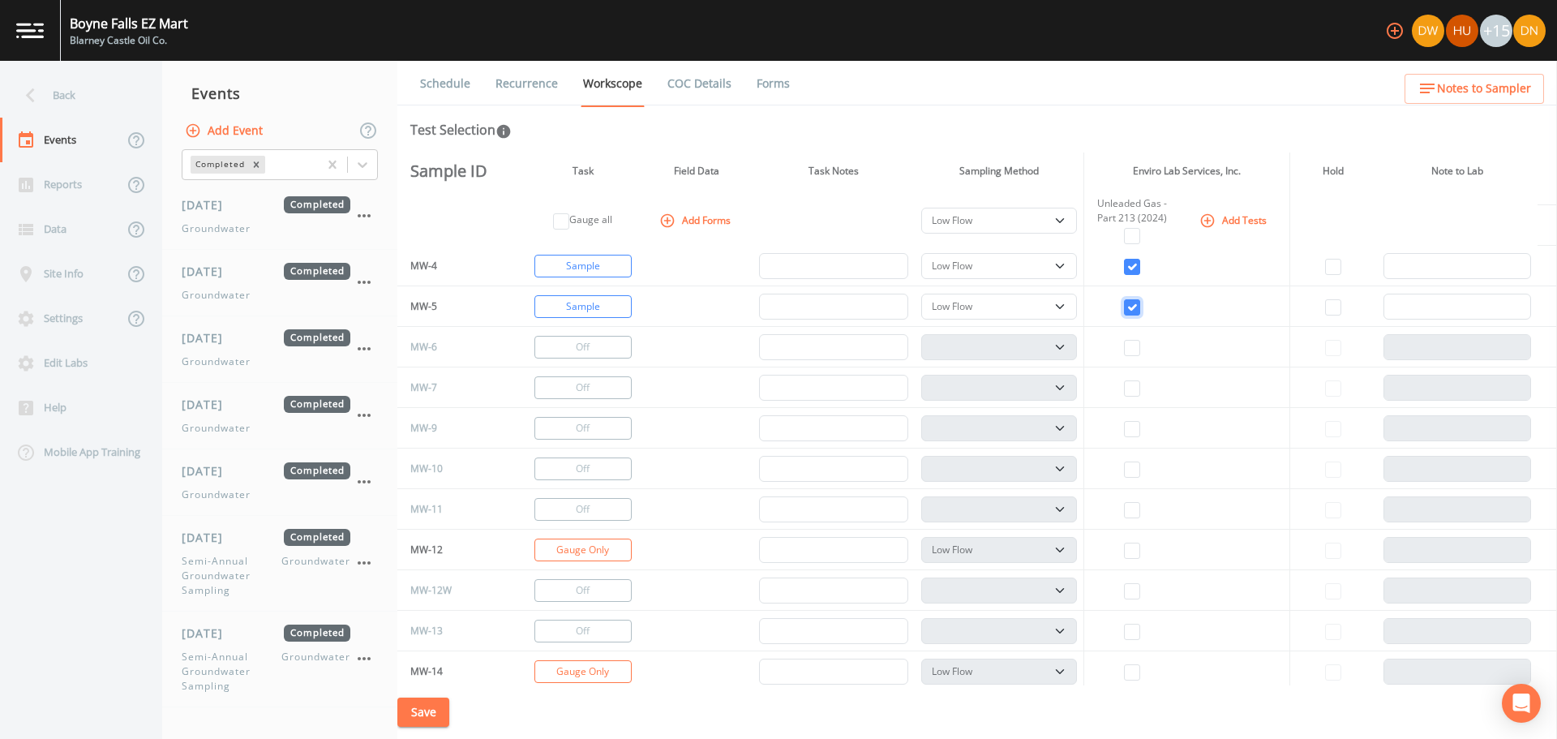
scroll to position [162, 0]
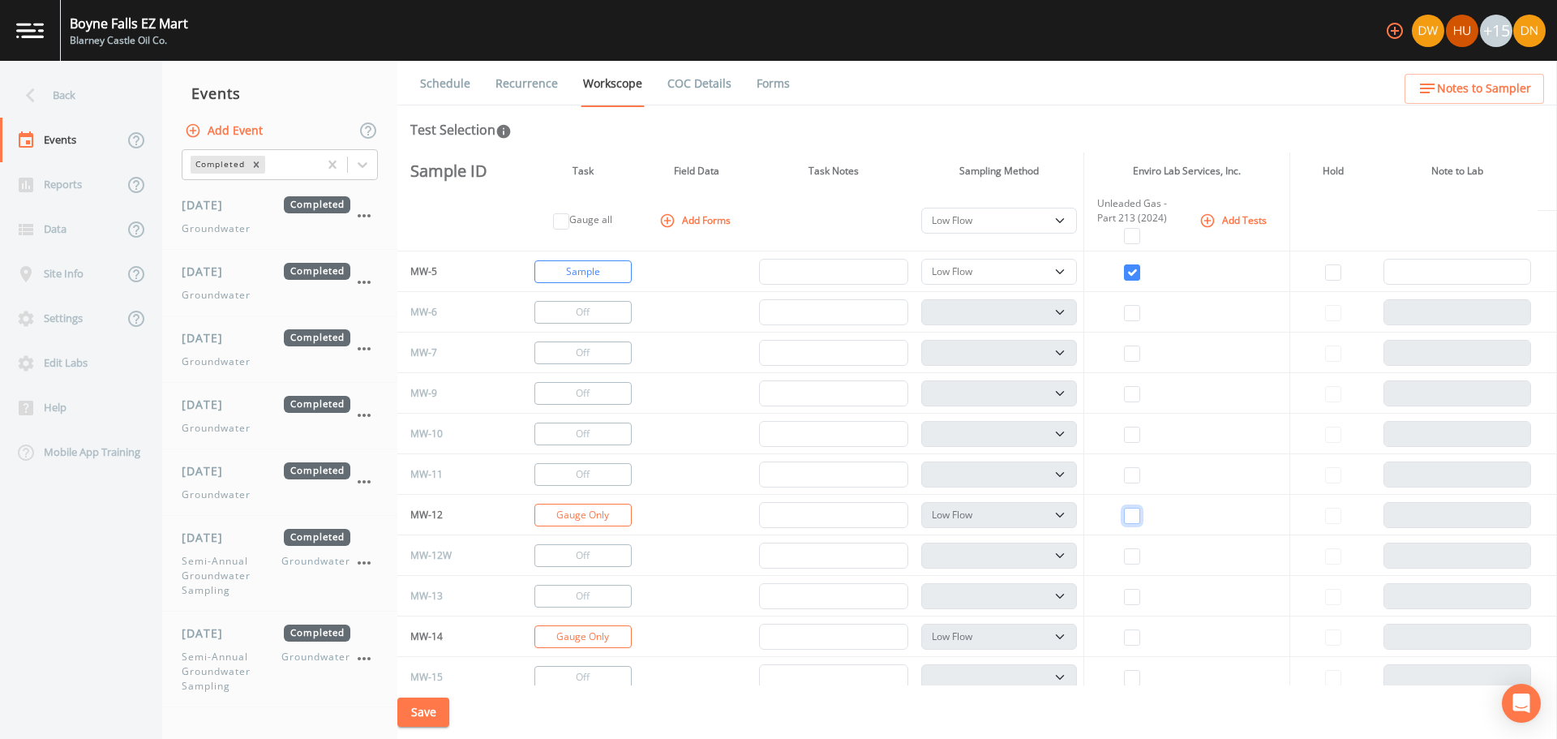
click at [1129, 515] on input "checkbox" at bounding box center [1132, 516] width 16 height 16
checkbox input "true"
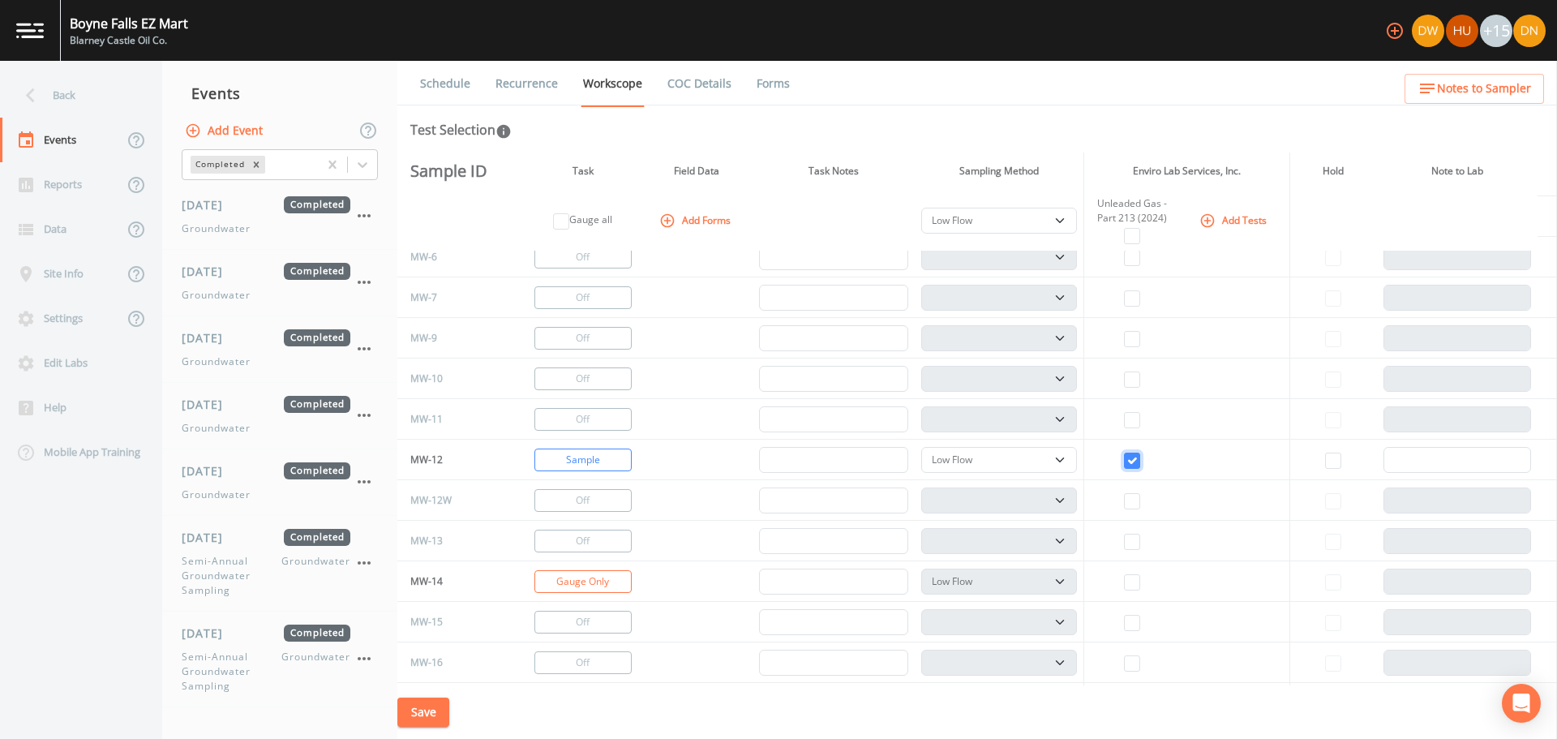
scroll to position [324, 0]
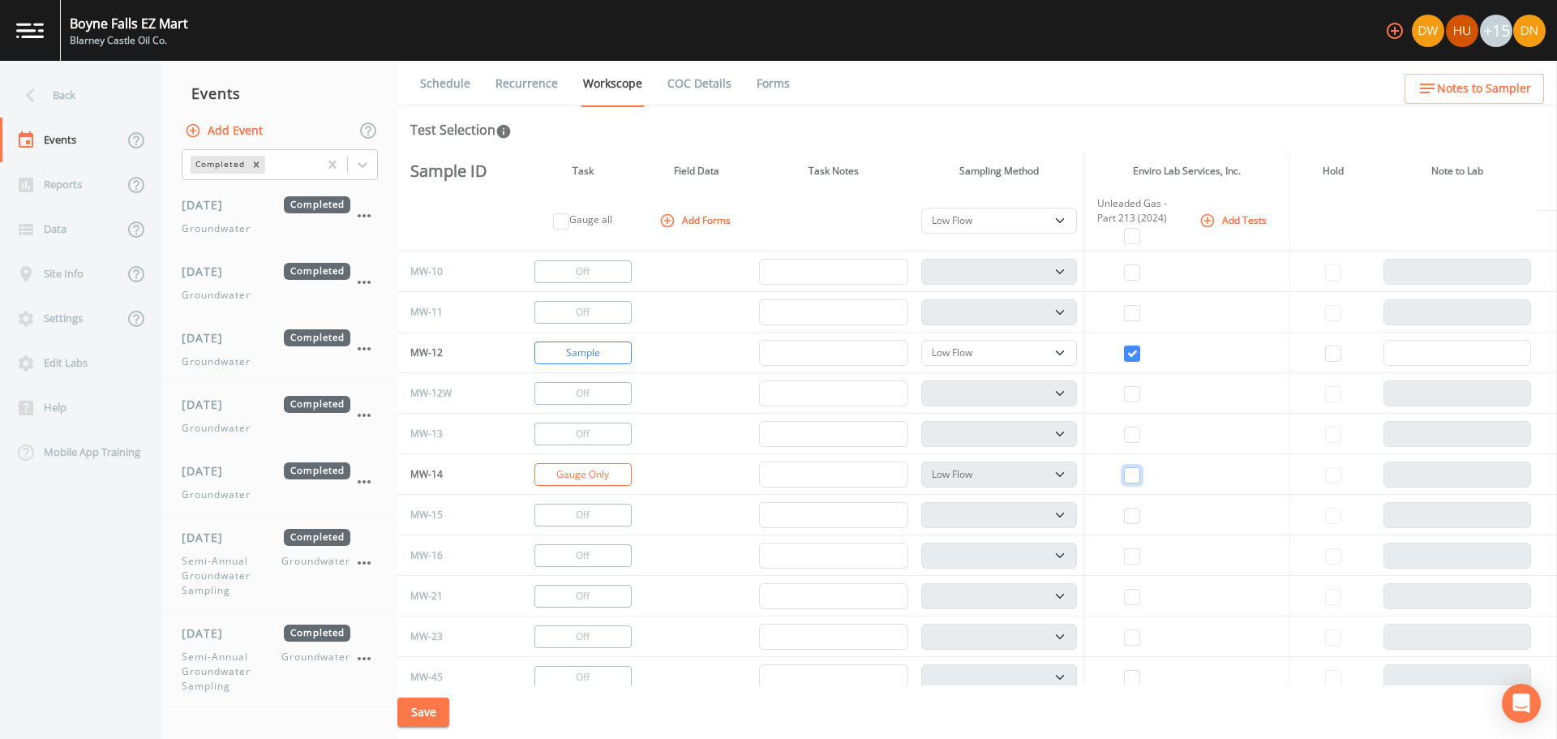
click at [1133, 475] on input "checkbox" at bounding box center [1132, 475] width 16 height 16
checkbox input "true"
click at [425, 718] on button "Save" at bounding box center [423, 712] width 52 height 30
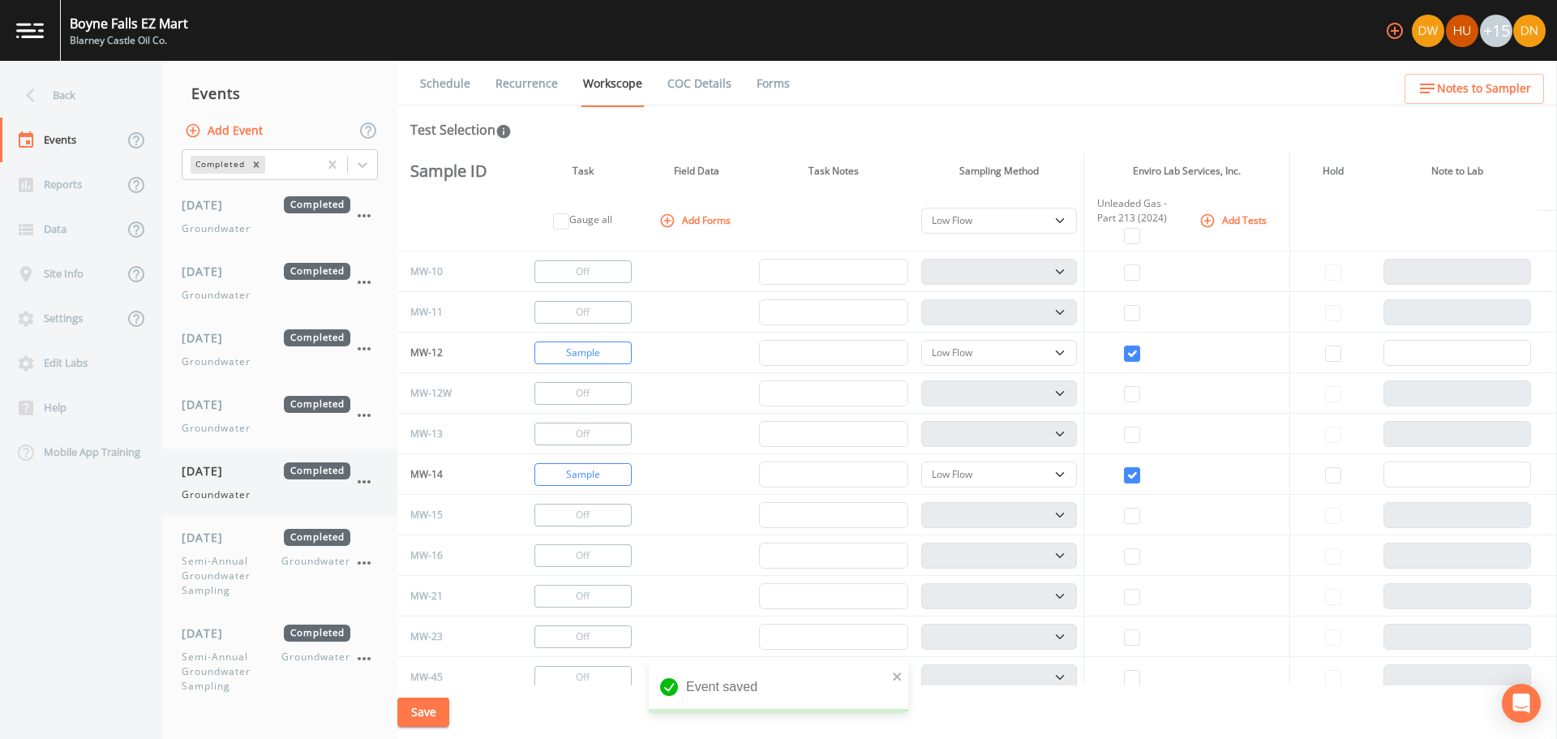
scroll to position [0, 0]
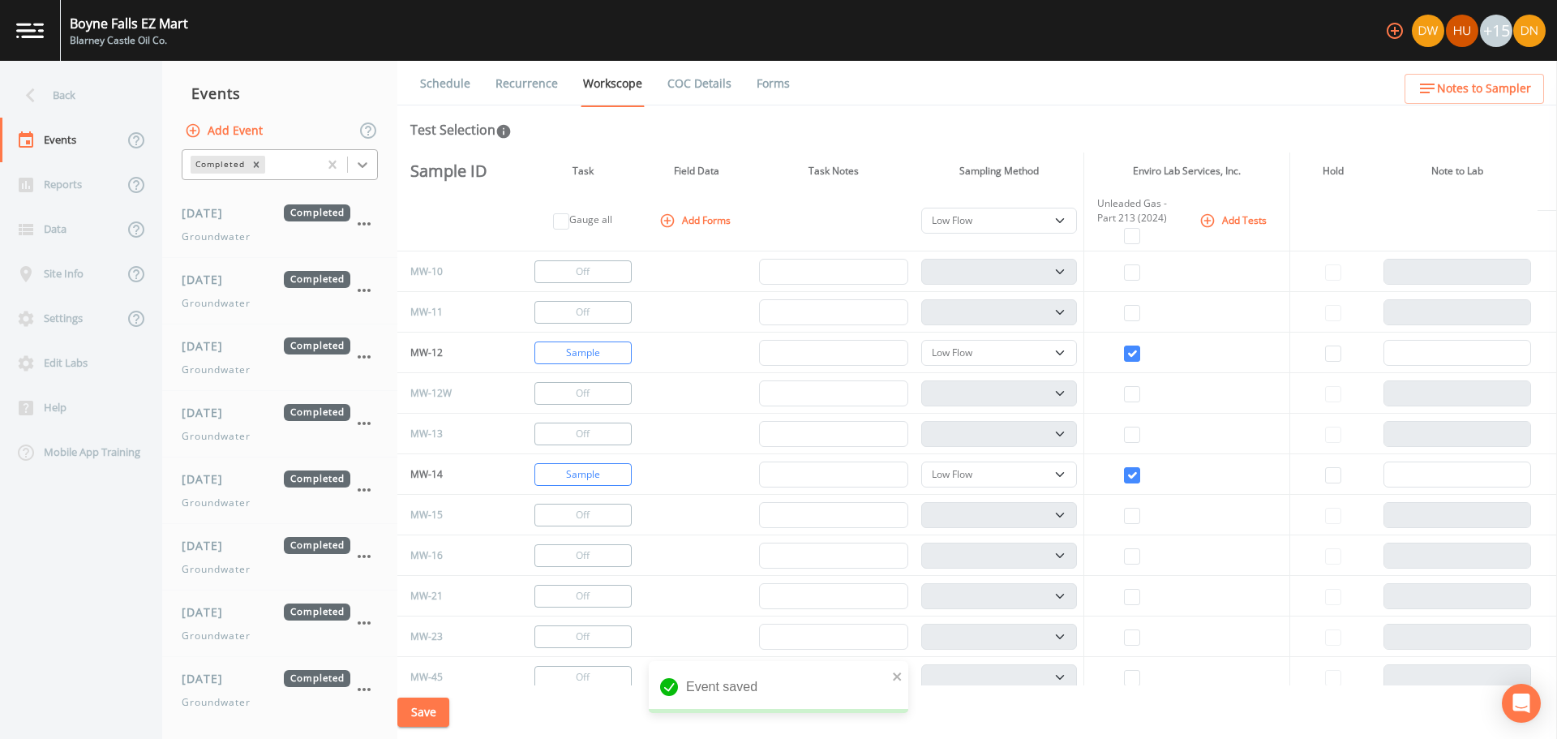
click at [366, 160] on icon at bounding box center [362, 164] width 16 height 16
click at [222, 201] on div "Scheduled" at bounding box center [280, 204] width 196 height 28
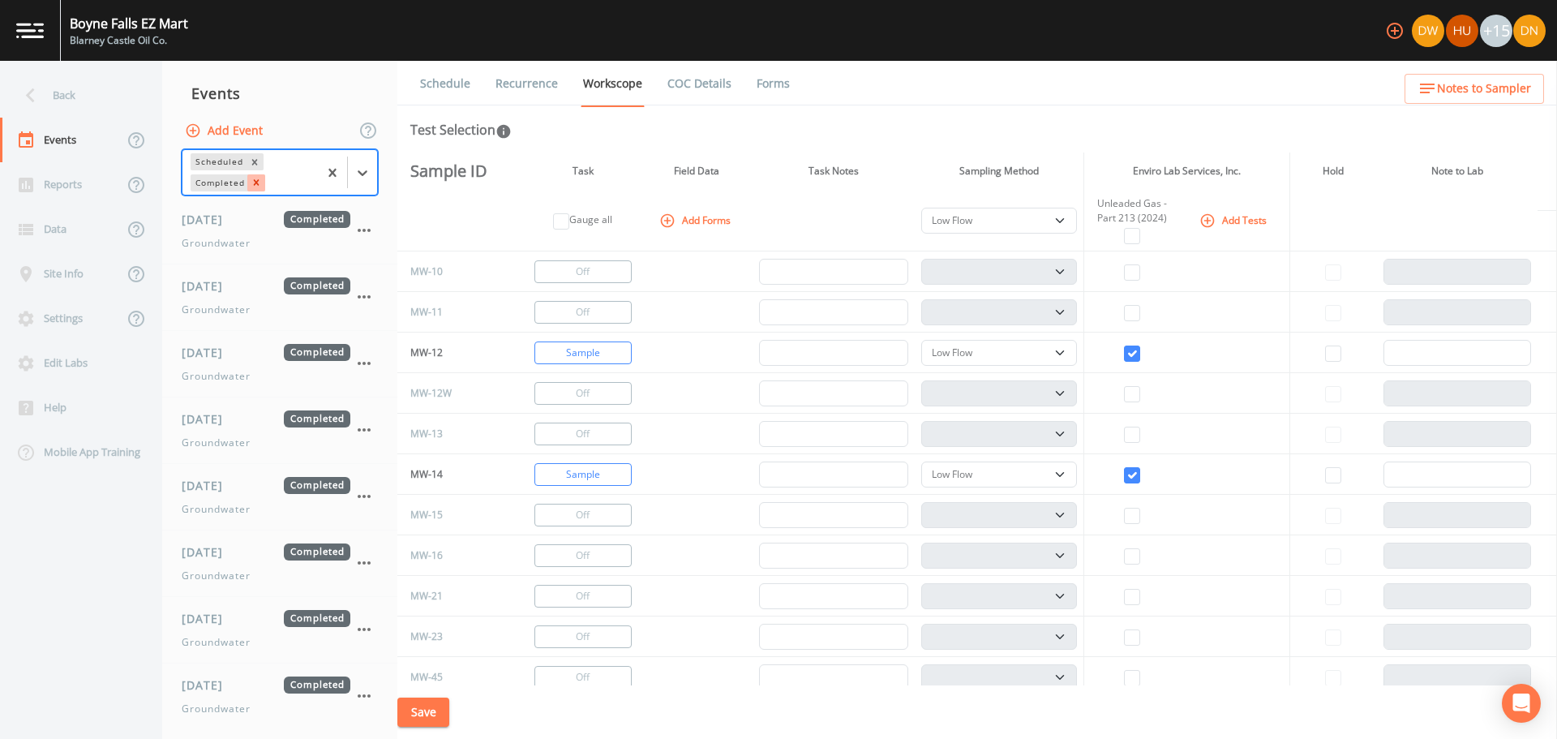
click at [256, 177] on icon "Remove Completed" at bounding box center [256, 182] width 11 height 11
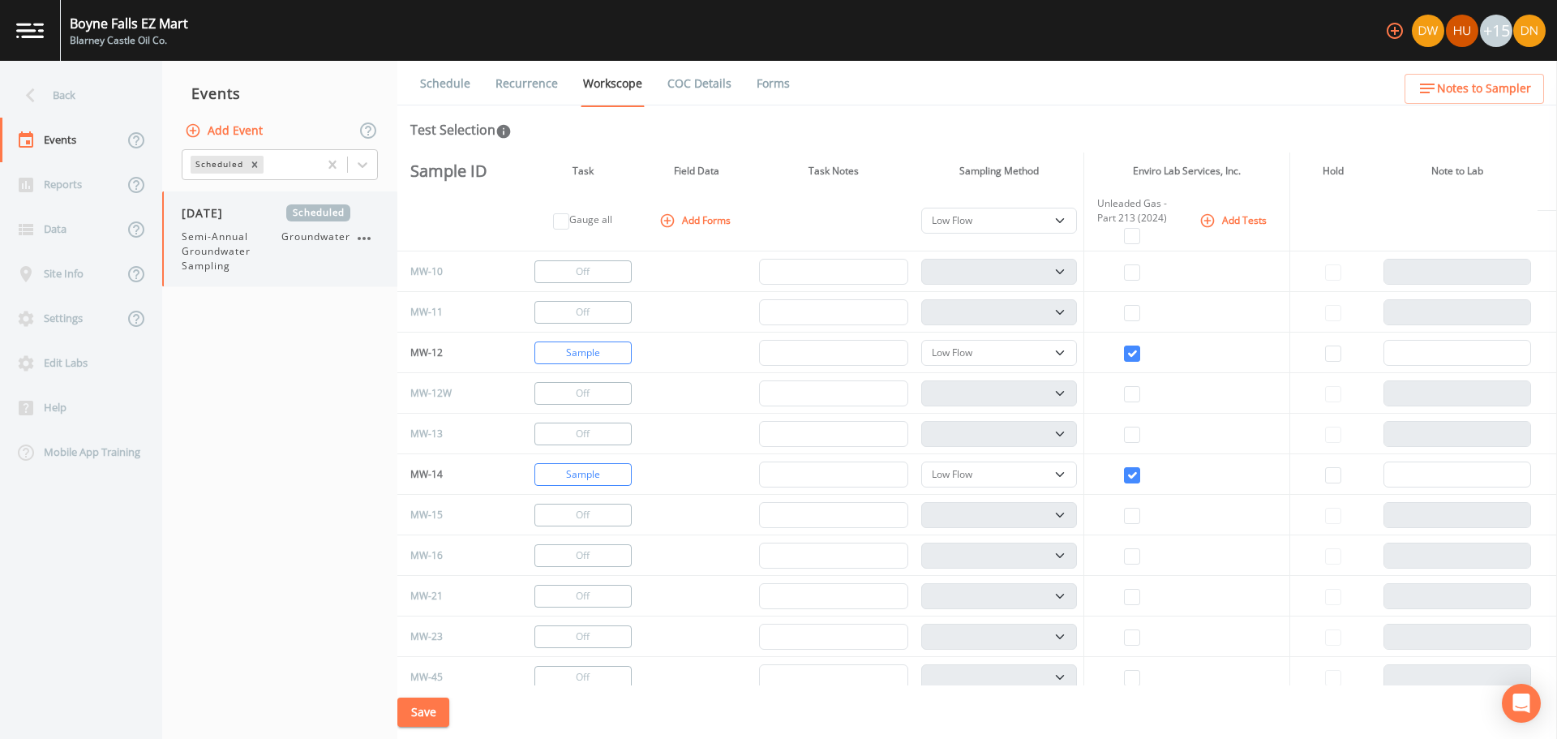
click at [214, 218] on span "[DATE]" at bounding box center [208, 212] width 53 height 17
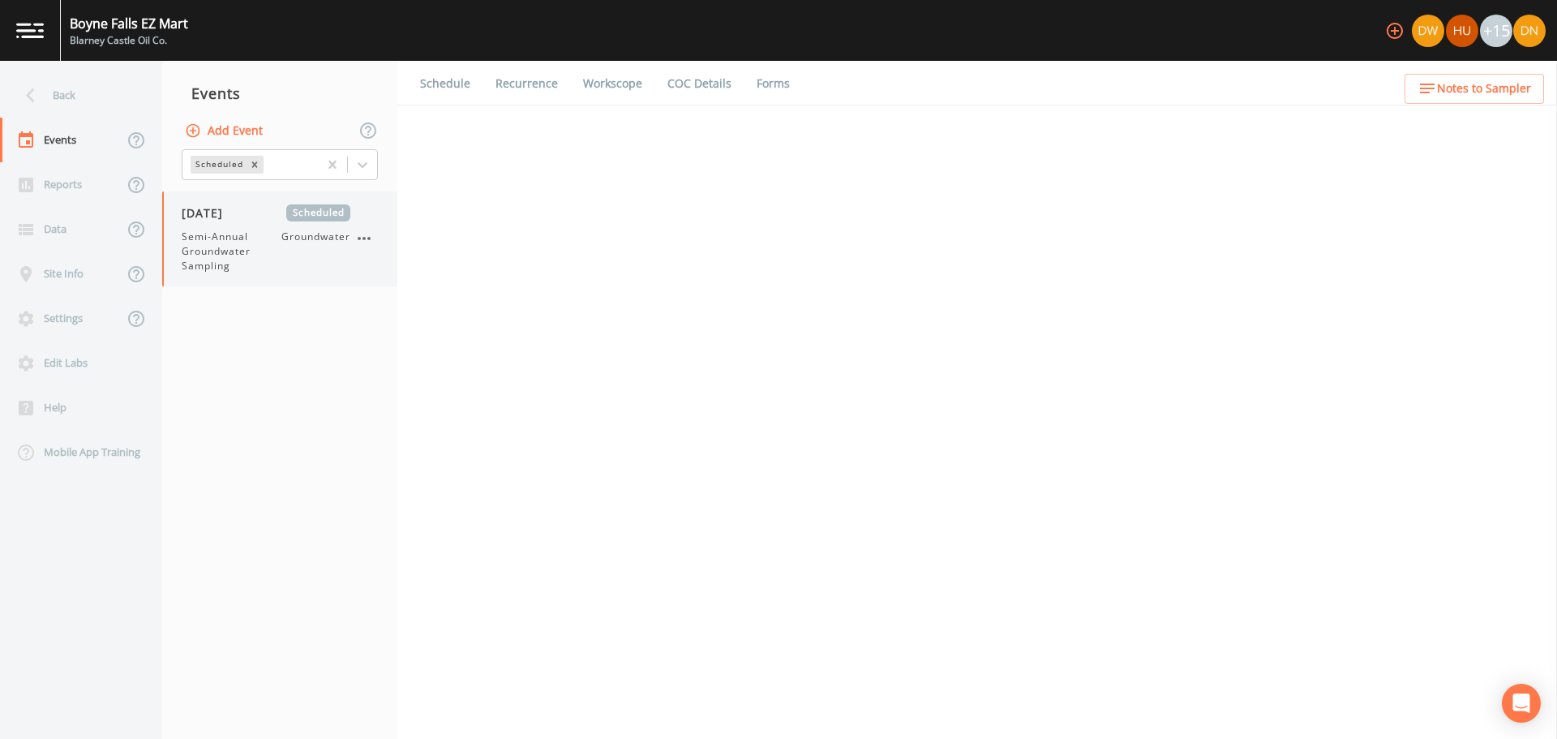
select select "4f082be6-97a7-4f70-a81f-c26a4e896ad7"
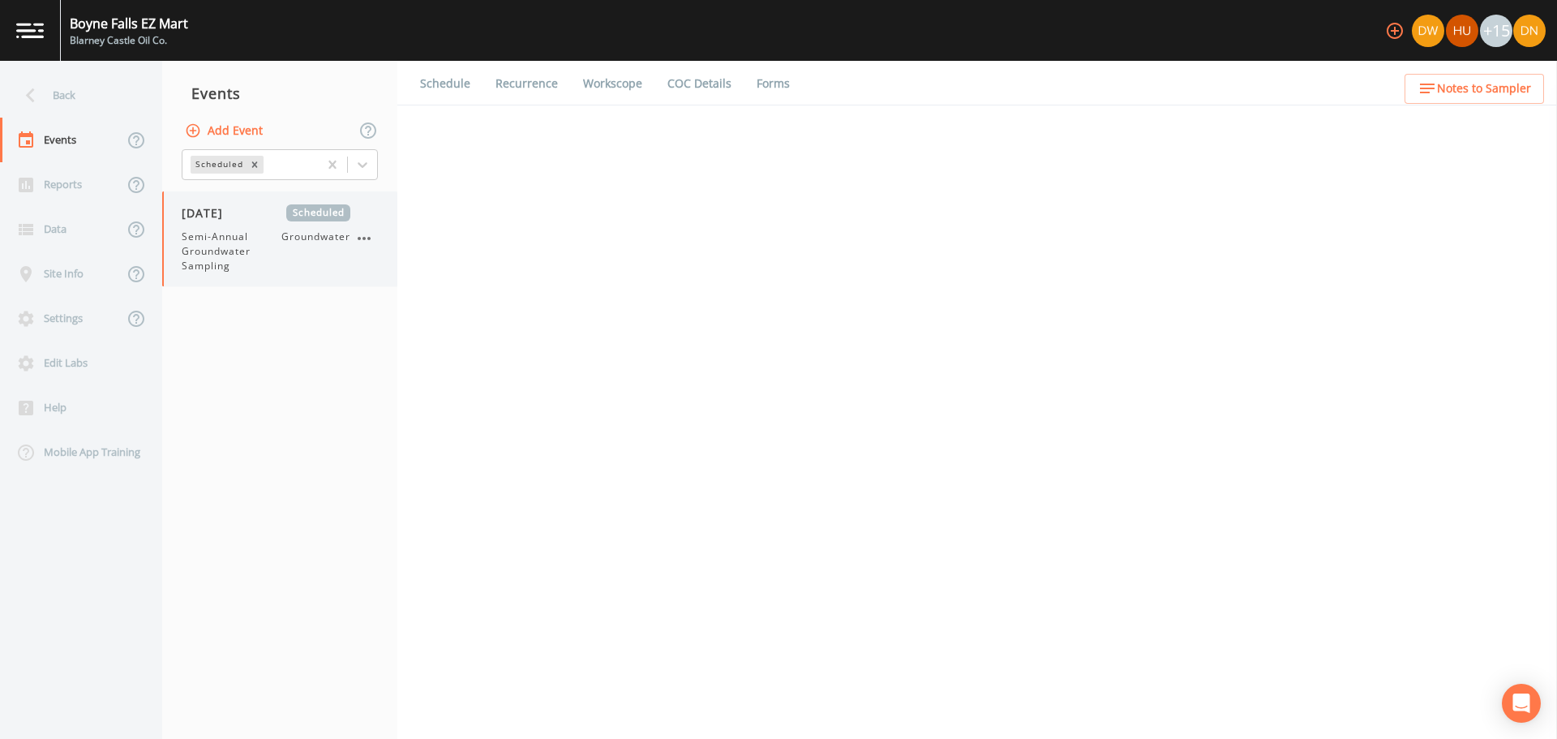
select select "4f082be6-97a7-4f70-a81f-c26a4e896ad7"
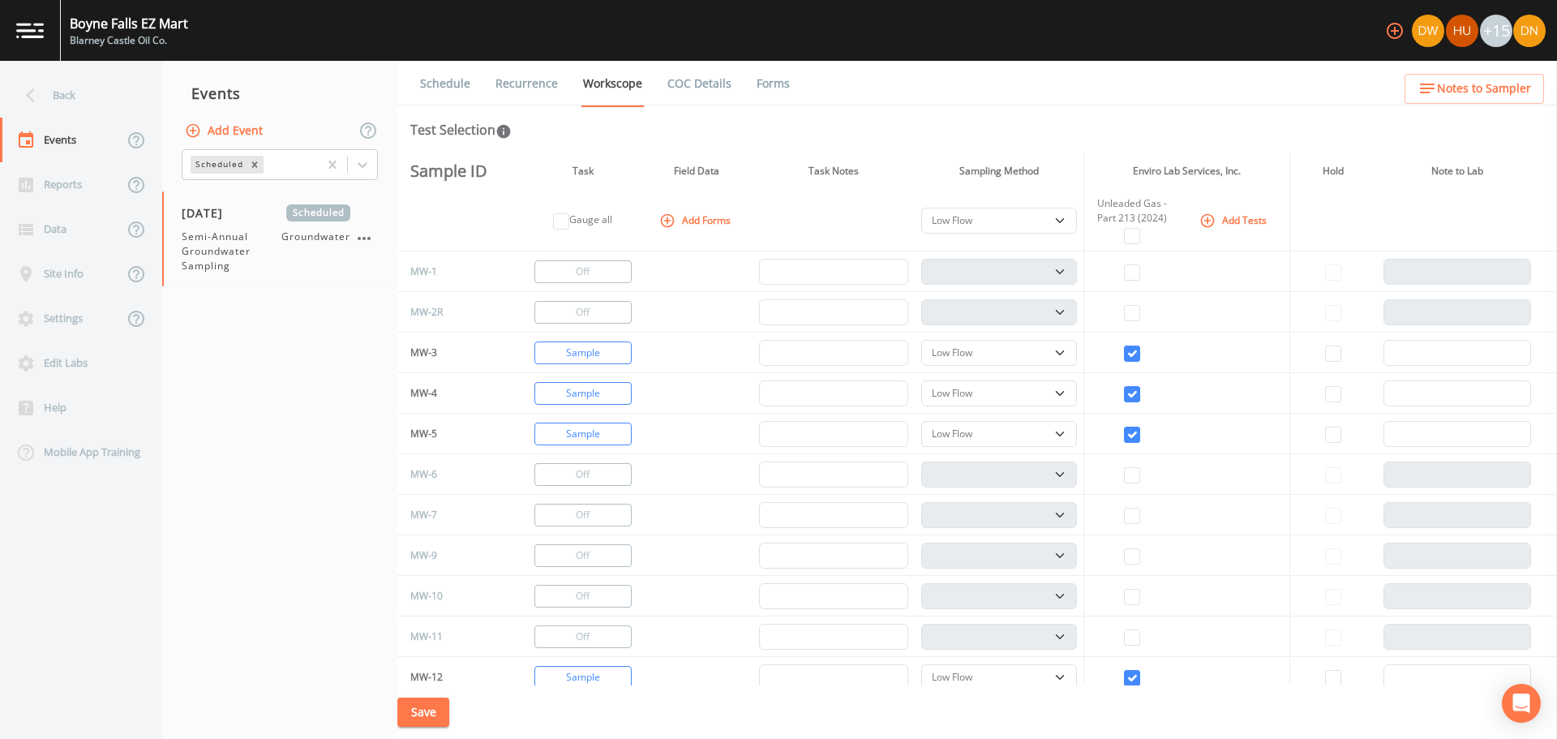
click at [454, 80] on link "Schedule" at bounding box center [445, 83] width 55 height 45
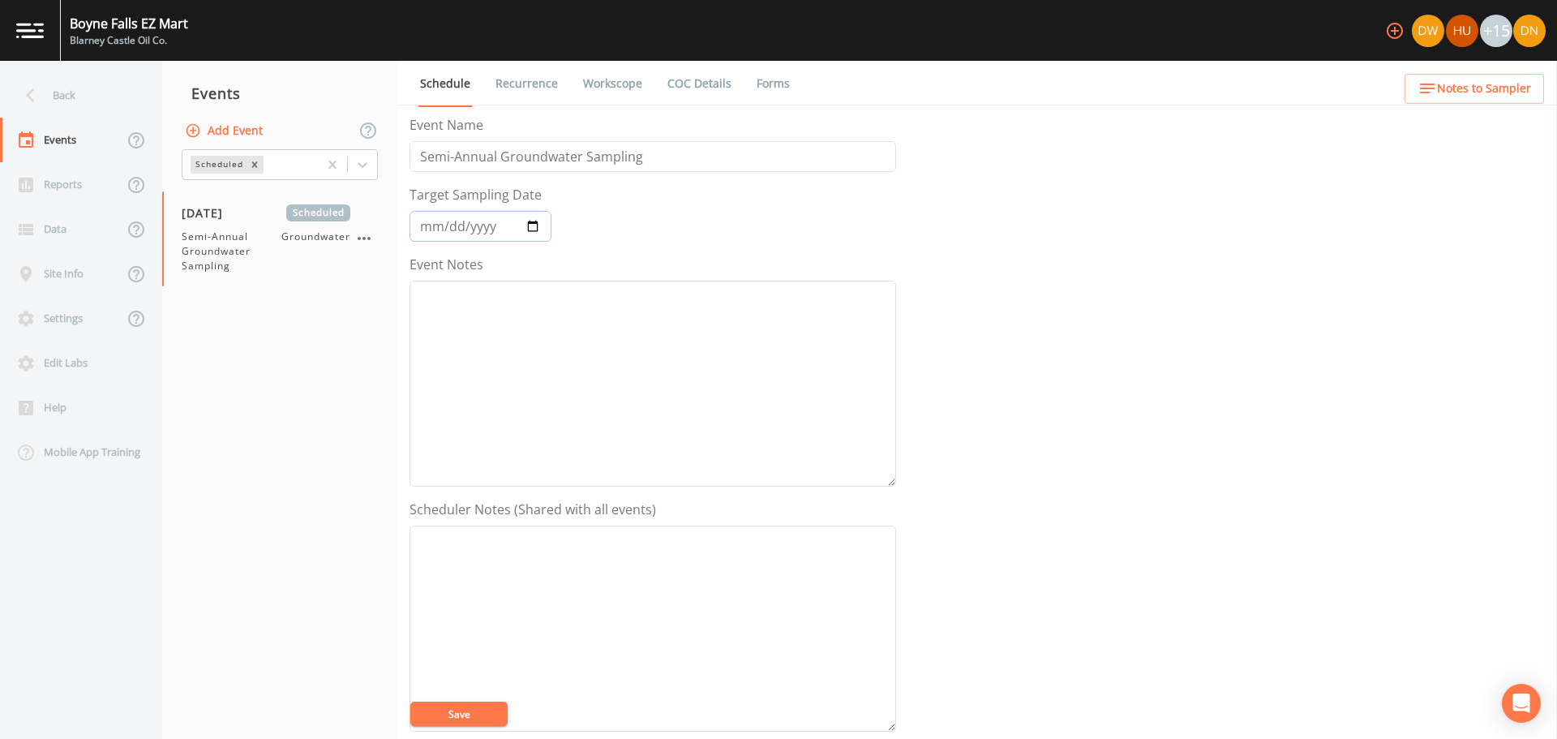
click at [530, 225] on input "[DATE]" at bounding box center [480, 226] width 142 height 31
type input "[DATE]"
click at [460, 716] on button "Save" at bounding box center [458, 713] width 97 height 24
click at [693, 89] on link "COC Details" at bounding box center [699, 83] width 69 height 45
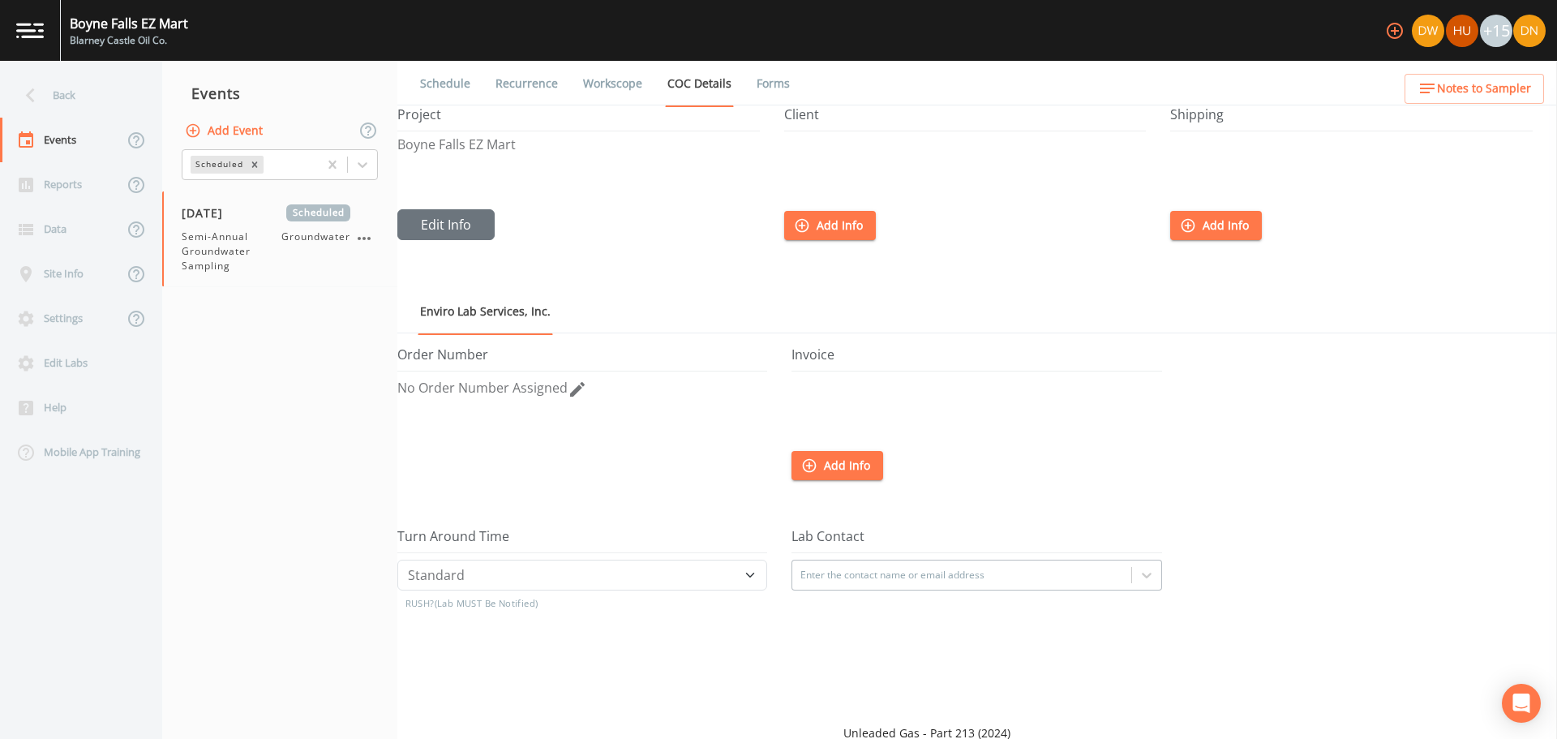
click at [524, 75] on link "Recurrence" at bounding box center [526, 83] width 67 height 45
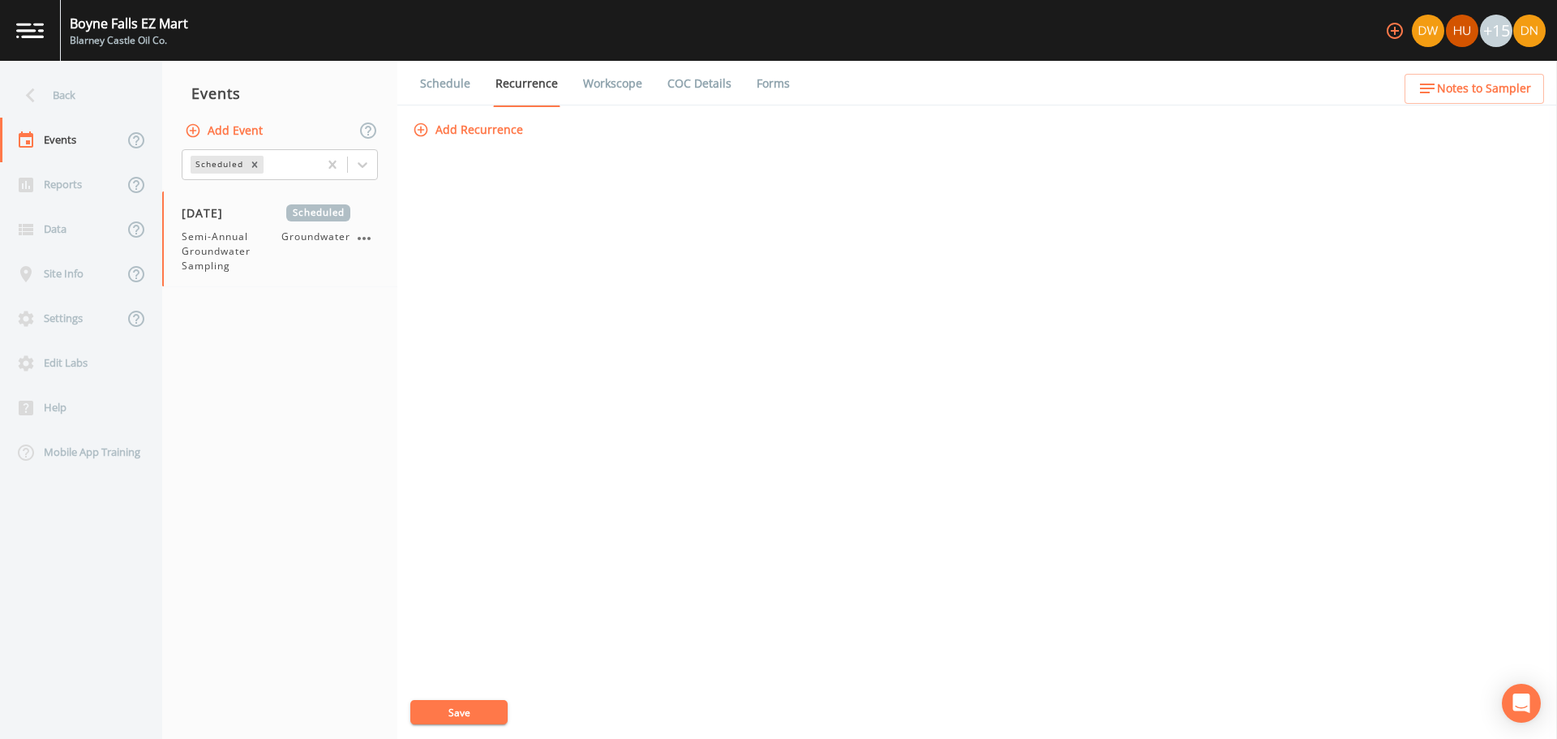
click at [616, 76] on link "Workscope" at bounding box center [612, 83] width 64 height 45
select select "4f082be6-97a7-4f70-a81f-c26a4e896ad7"
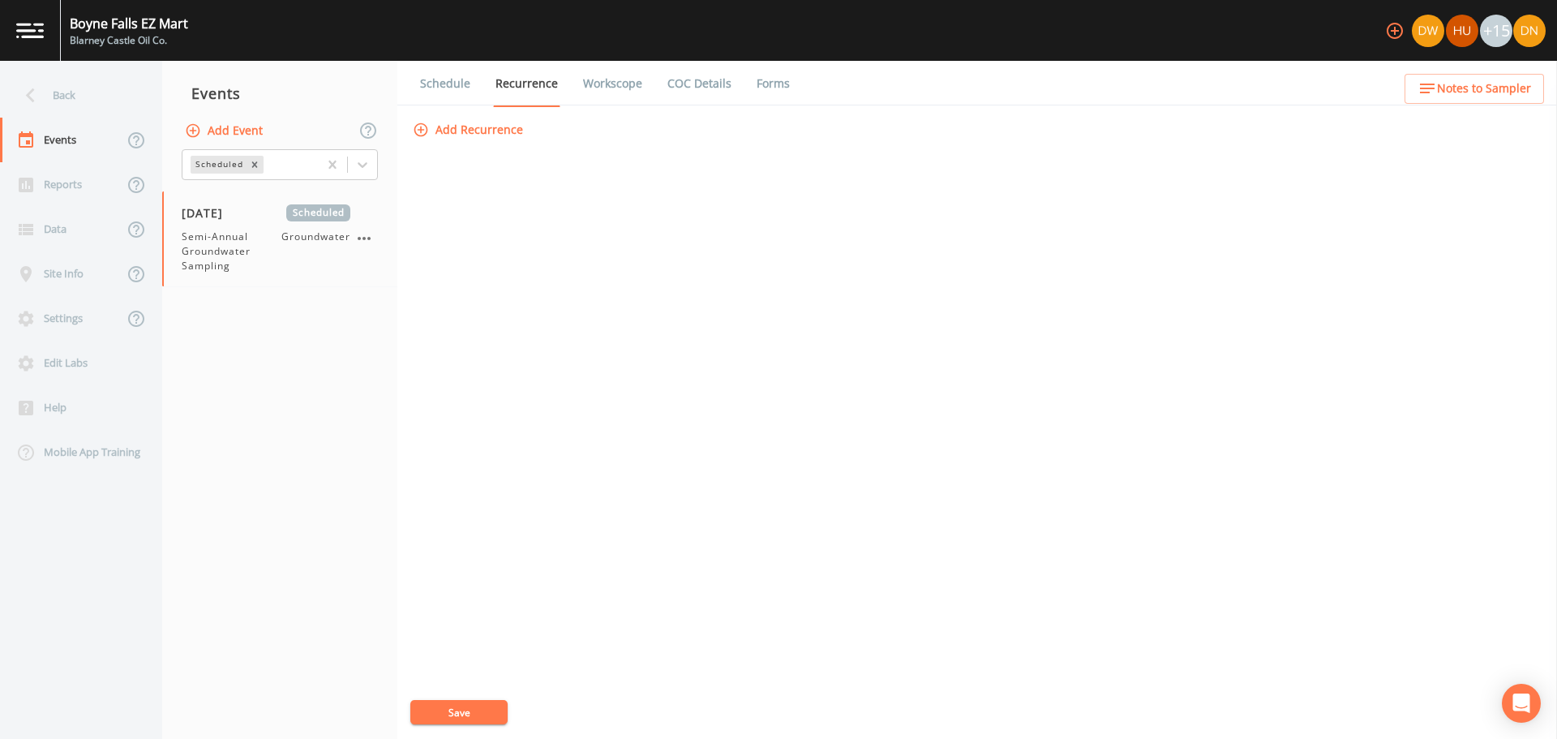
select select "4f082be6-97a7-4f70-a81f-c26a4e896ad7"
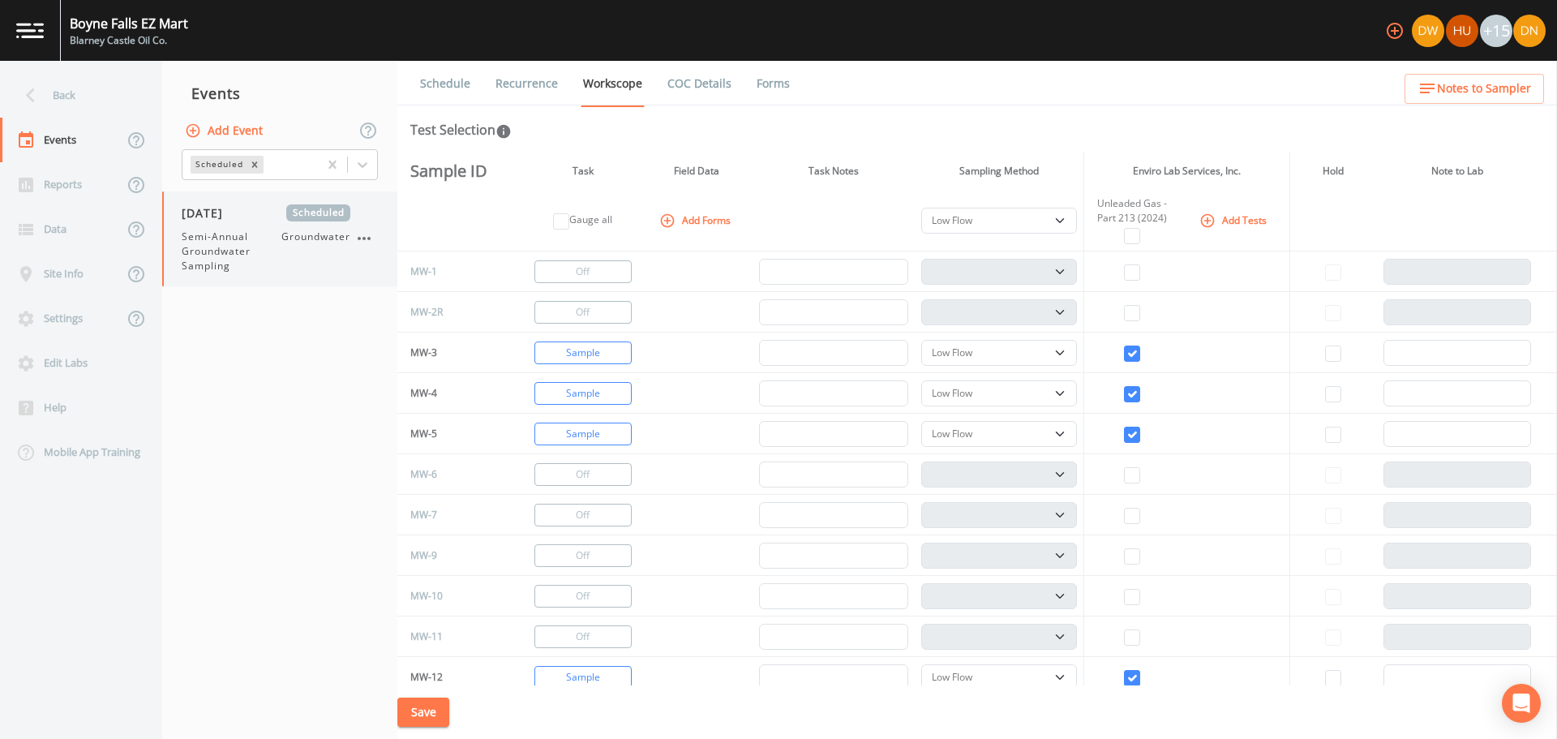
click at [364, 238] on icon "button" at bounding box center [364, 238] width 13 height 3
drag, startPoint x: 277, startPoint y: 375, endPoint x: 319, endPoint y: 326, distance: 64.4
click at [277, 375] on div at bounding box center [778, 369] width 1557 height 739
click at [426, 88] on link "Schedule" at bounding box center [445, 83] width 55 height 45
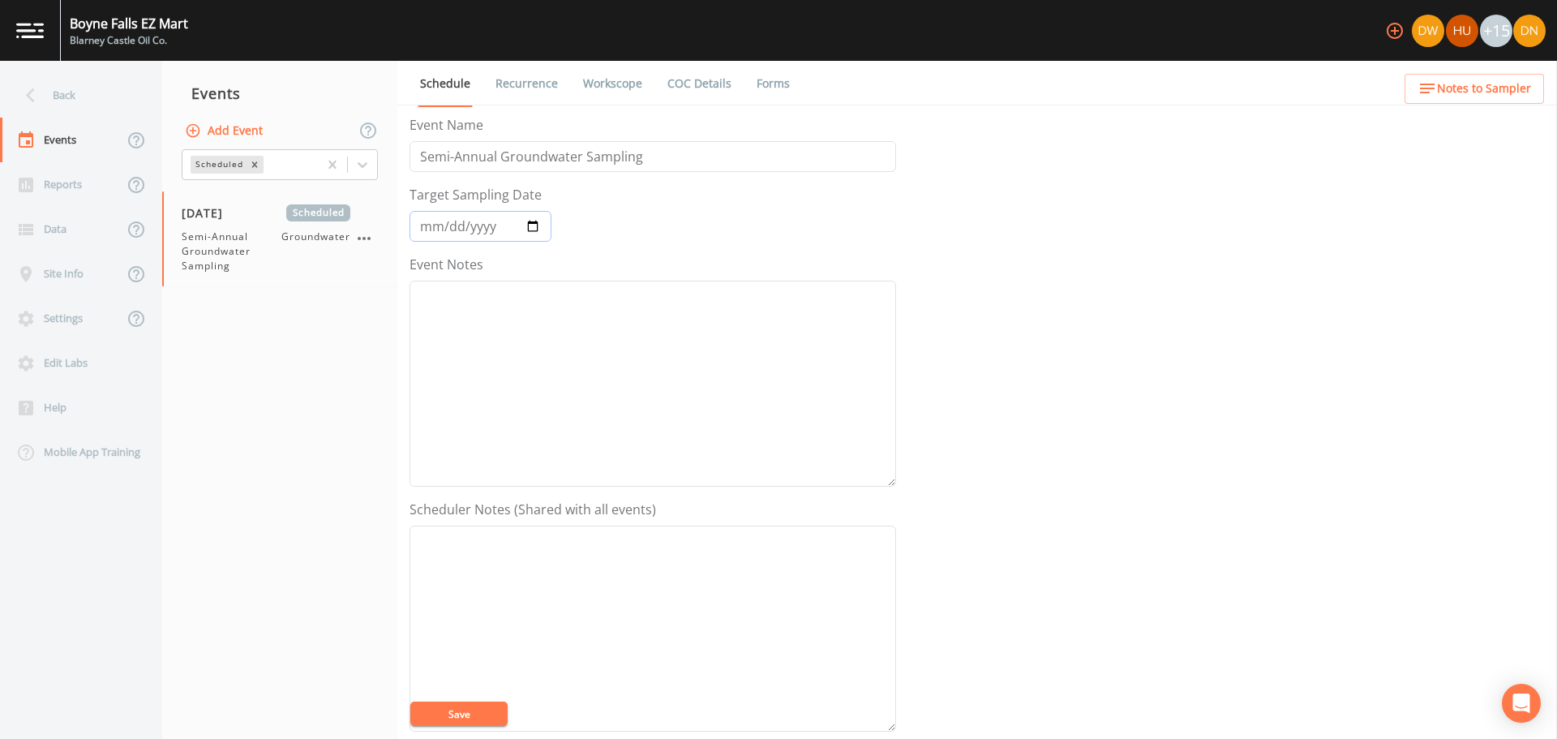
click at [532, 224] on input "[DATE]" at bounding box center [480, 226] width 142 height 31
type input "[DATE]"
click at [451, 713] on button "Save" at bounding box center [458, 713] width 97 height 24
click at [684, 86] on link "COC Details" at bounding box center [699, 83] width 69 height 45
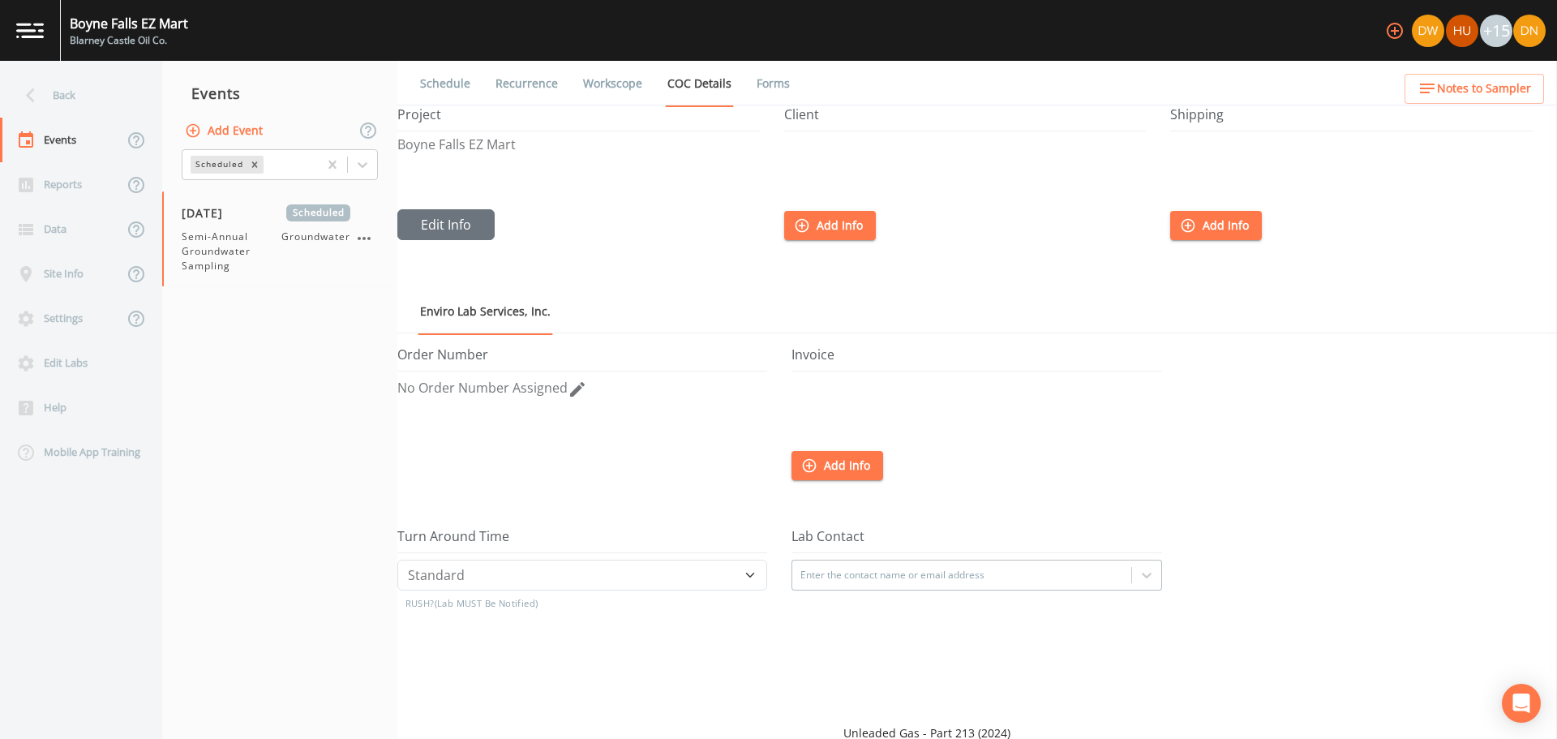
click at [763, 81] on link "Forms" at bounding box center [773, 83] width 38 height 45
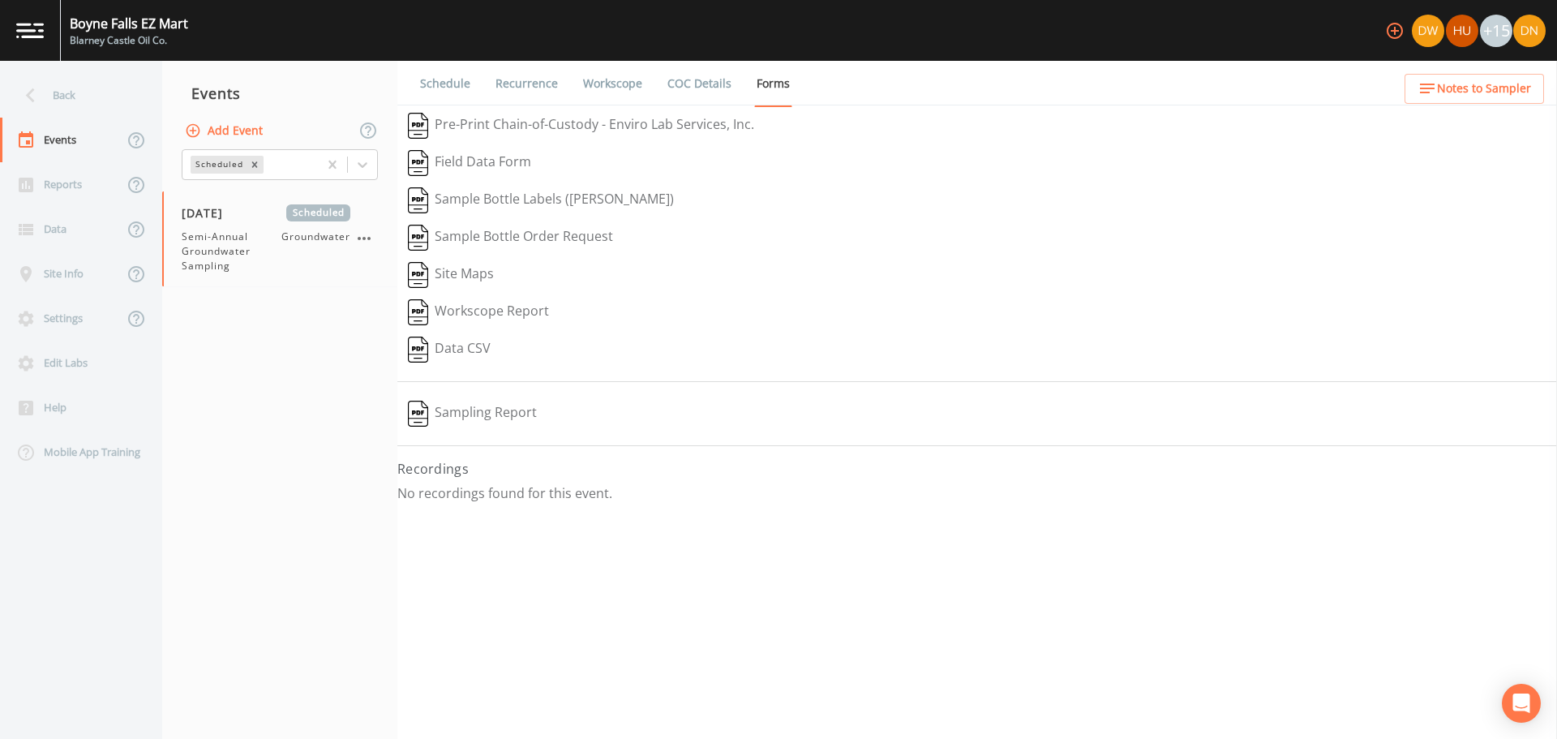
click at [589, 82] on link "Workscope" at bounding box center [612, 83] width 64 height 45
select select "4f082be6-97a7-4f70-a81f-c26a4e896ad7"
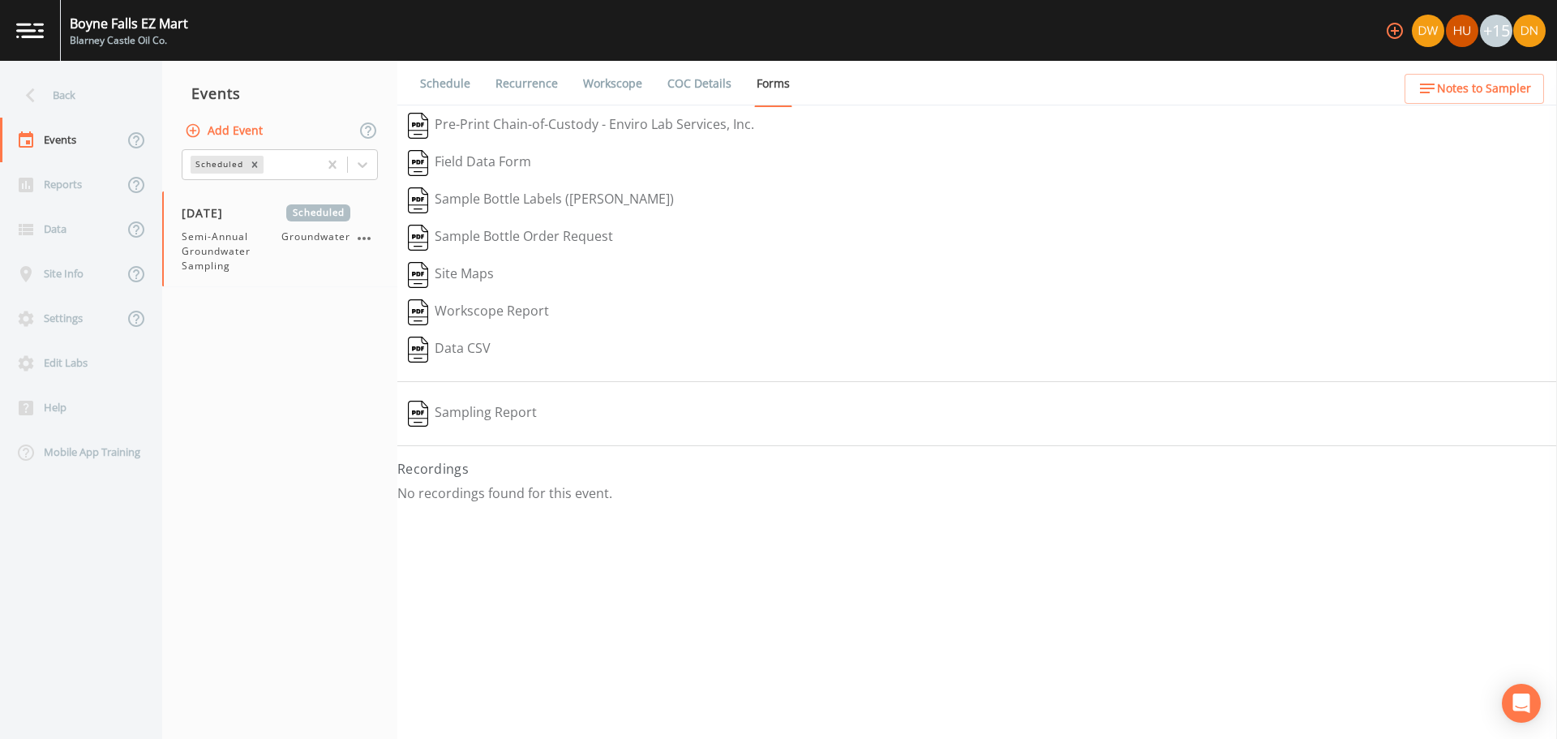
select select "4f082be6-97a7-4f70-a81f-c26a4e896ad7"
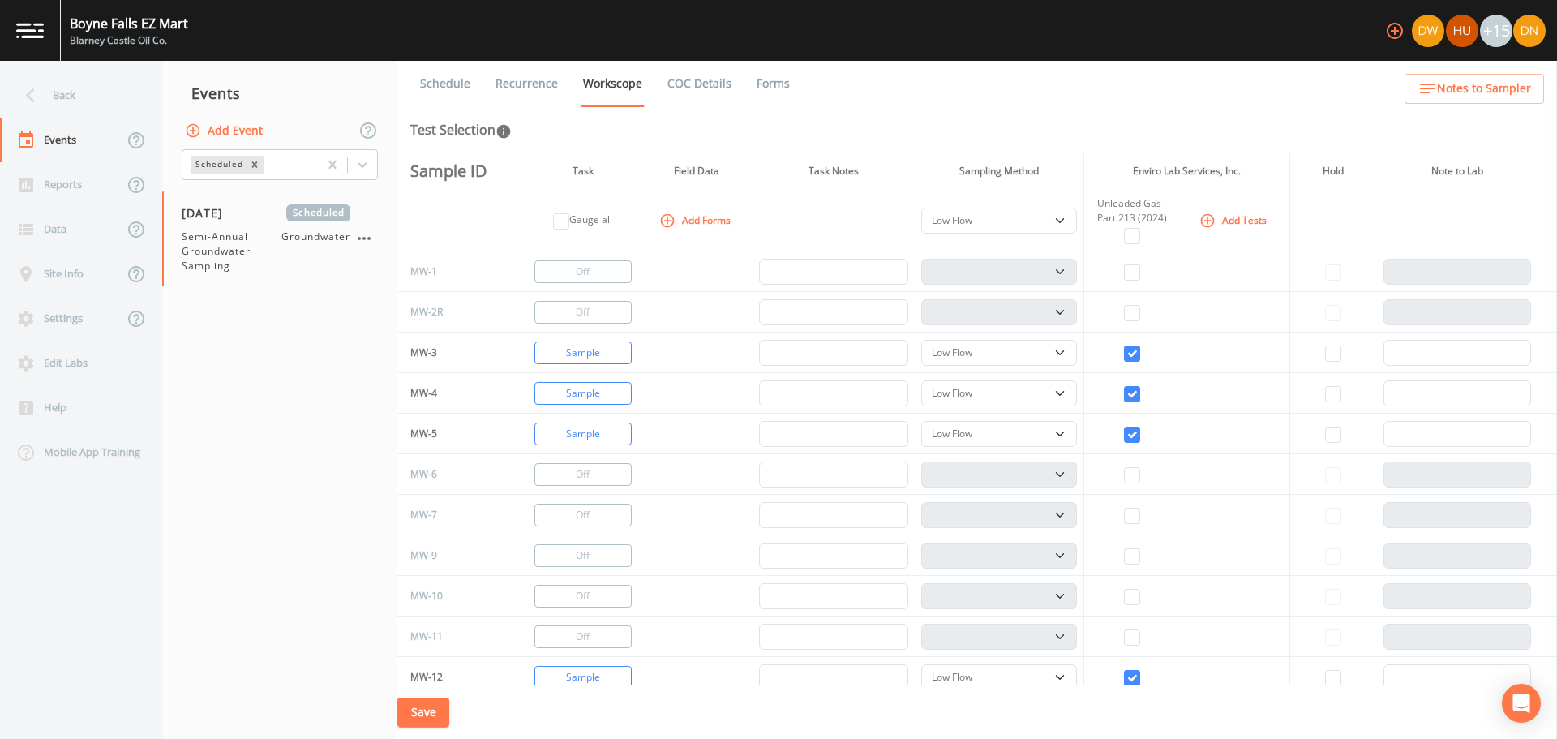
click at [450, 81] on link "Schedule" at bounding box center [445, 83] width 55 height 45
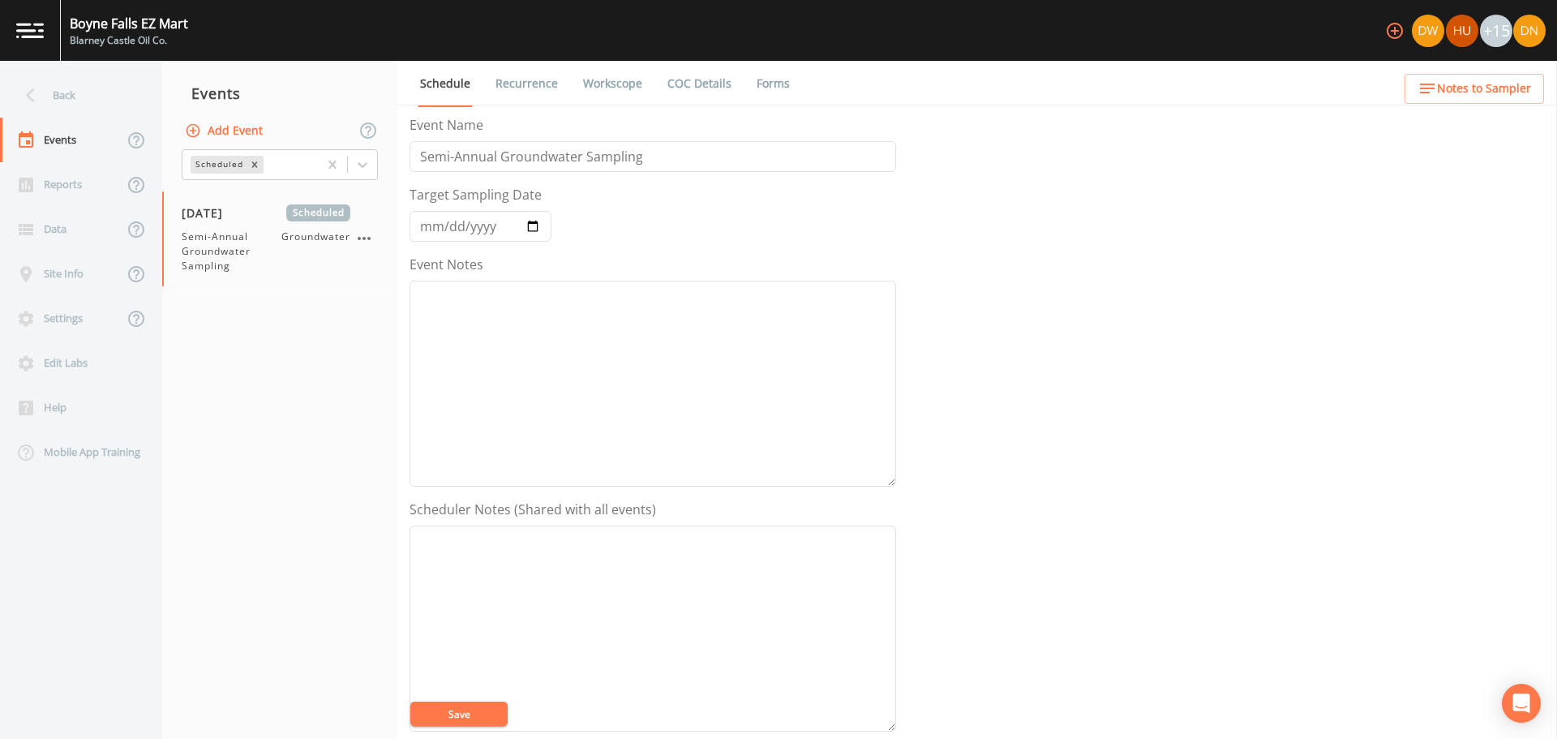
click at [522, 92] on link "Recurrence" at bounding box center [526, 83] width 67 height 45
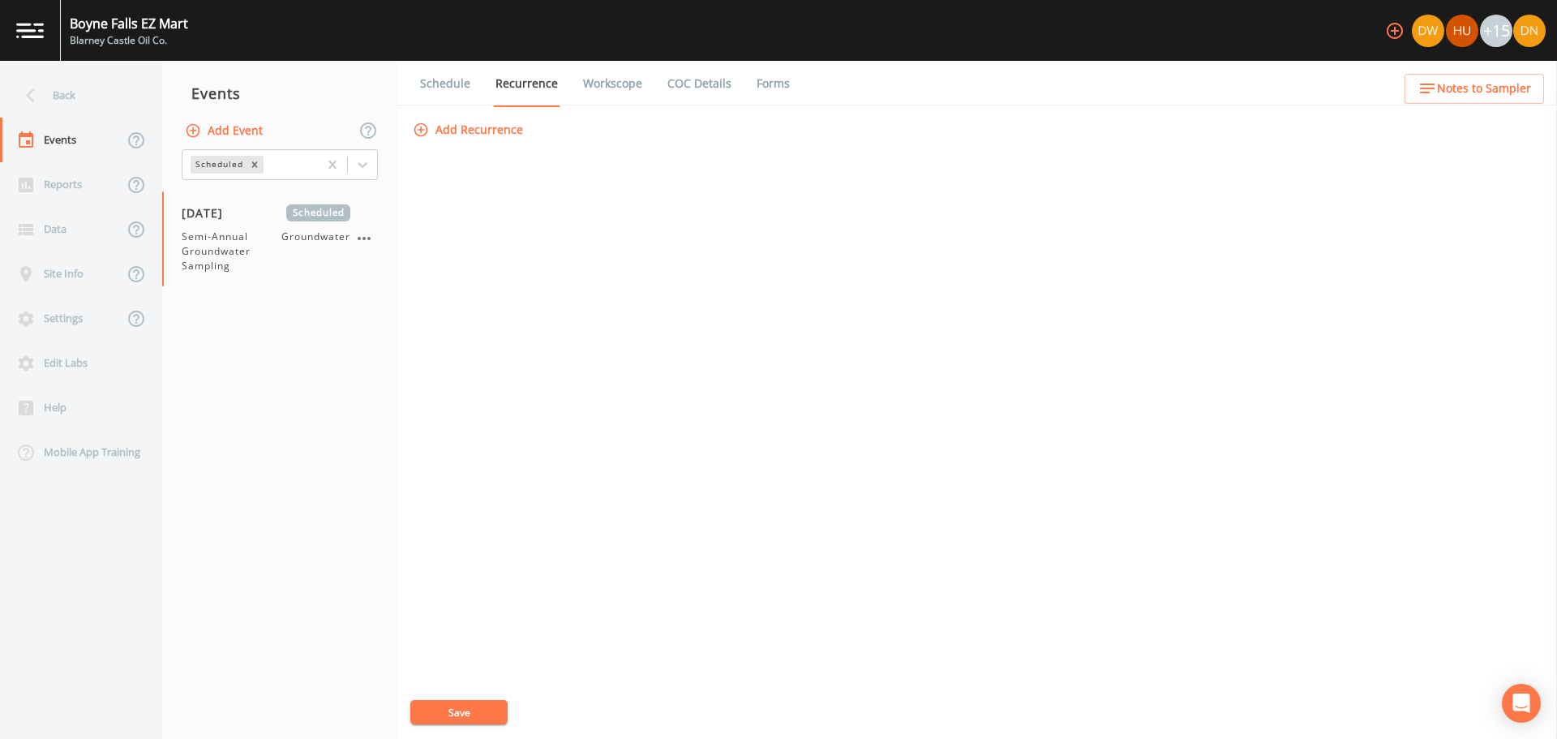
click at [602, 75] on link "Workscope" at bounding box center [612, 83] width 64 height 45
select select "4f082be6-97a7-4f70-a81f-c26a4e896ad7"
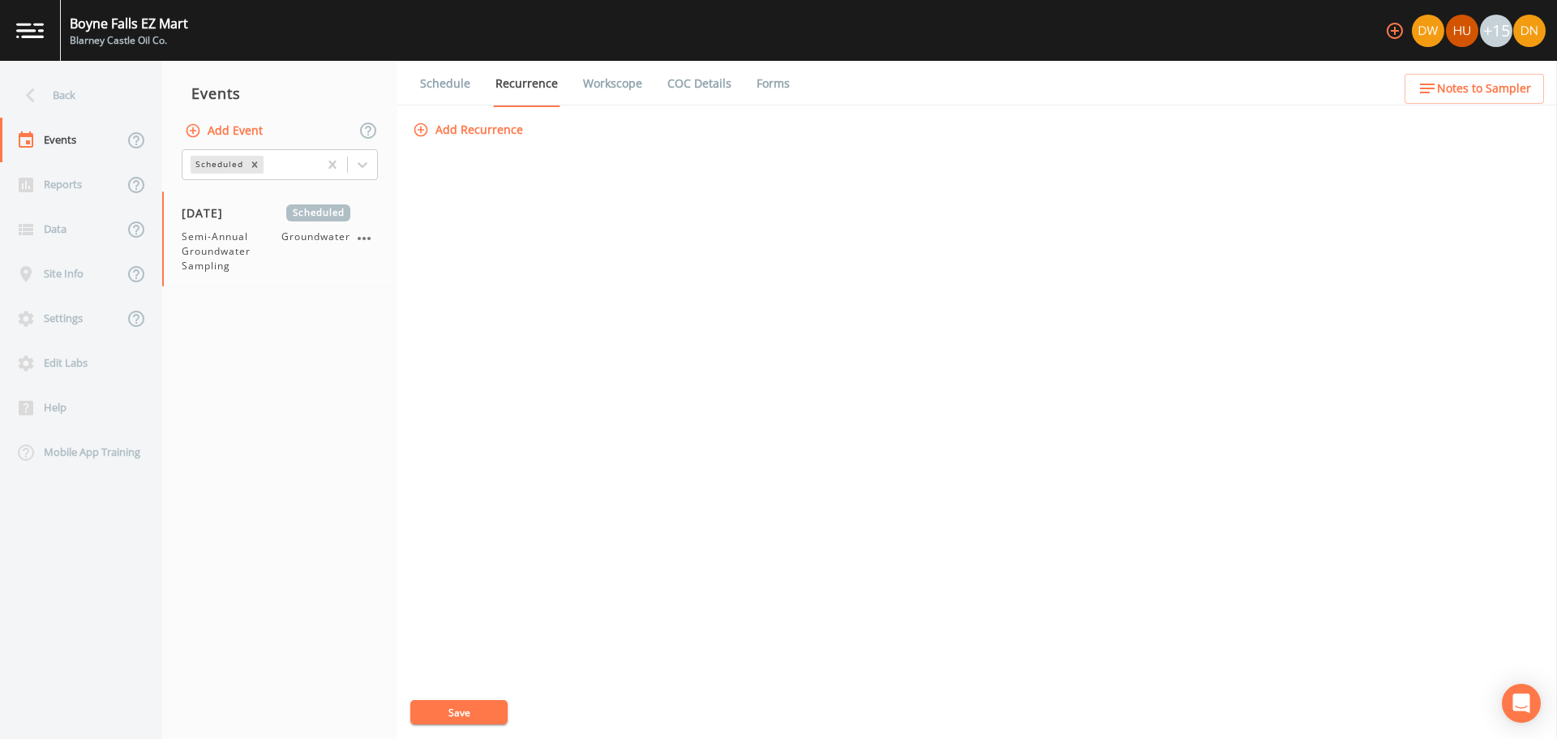
select select "4f082be6-97a7-4f70-a81f-c26a4e896ad7"
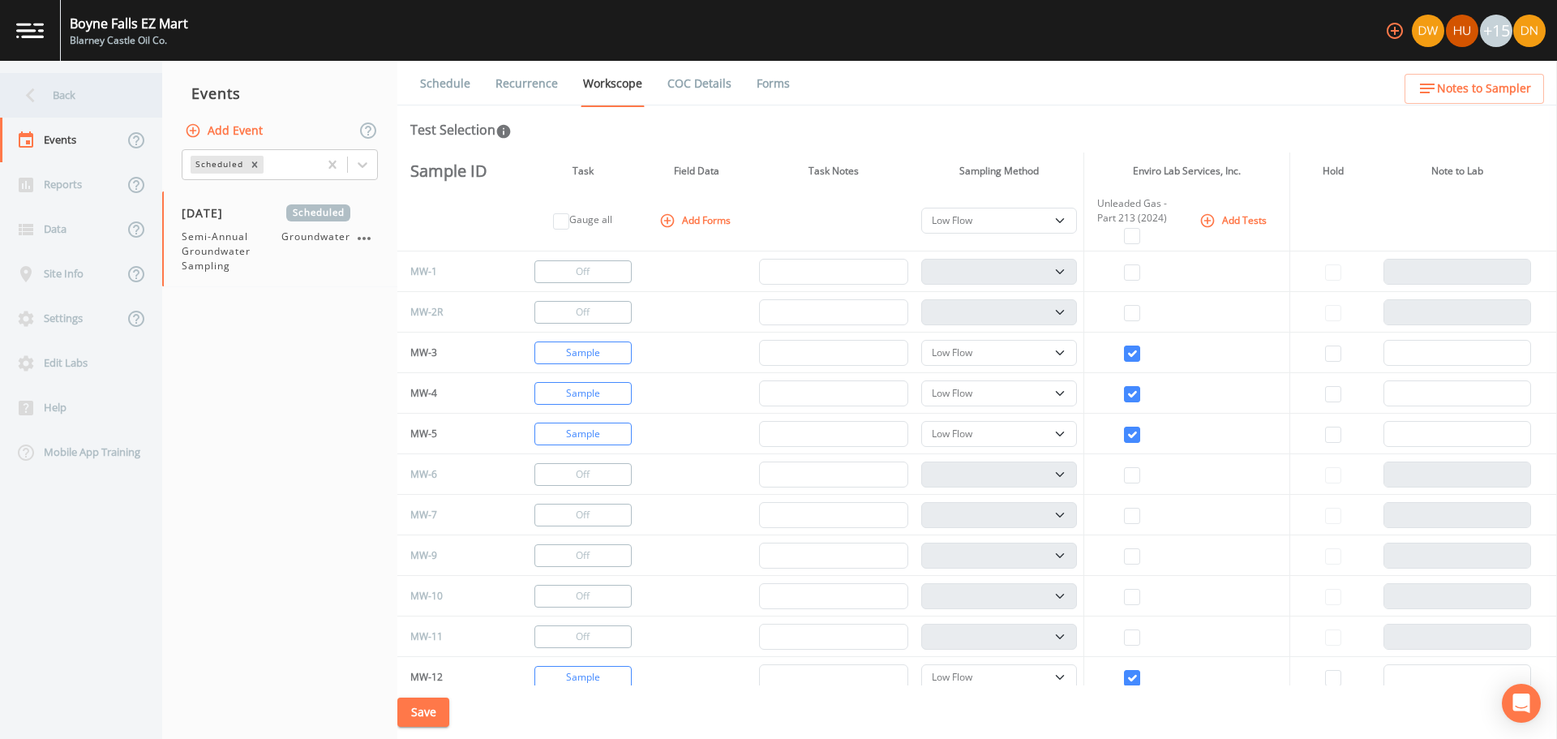
click at [69, 87] on div "Back" at bounding box center [73, 95] width 146 height 45
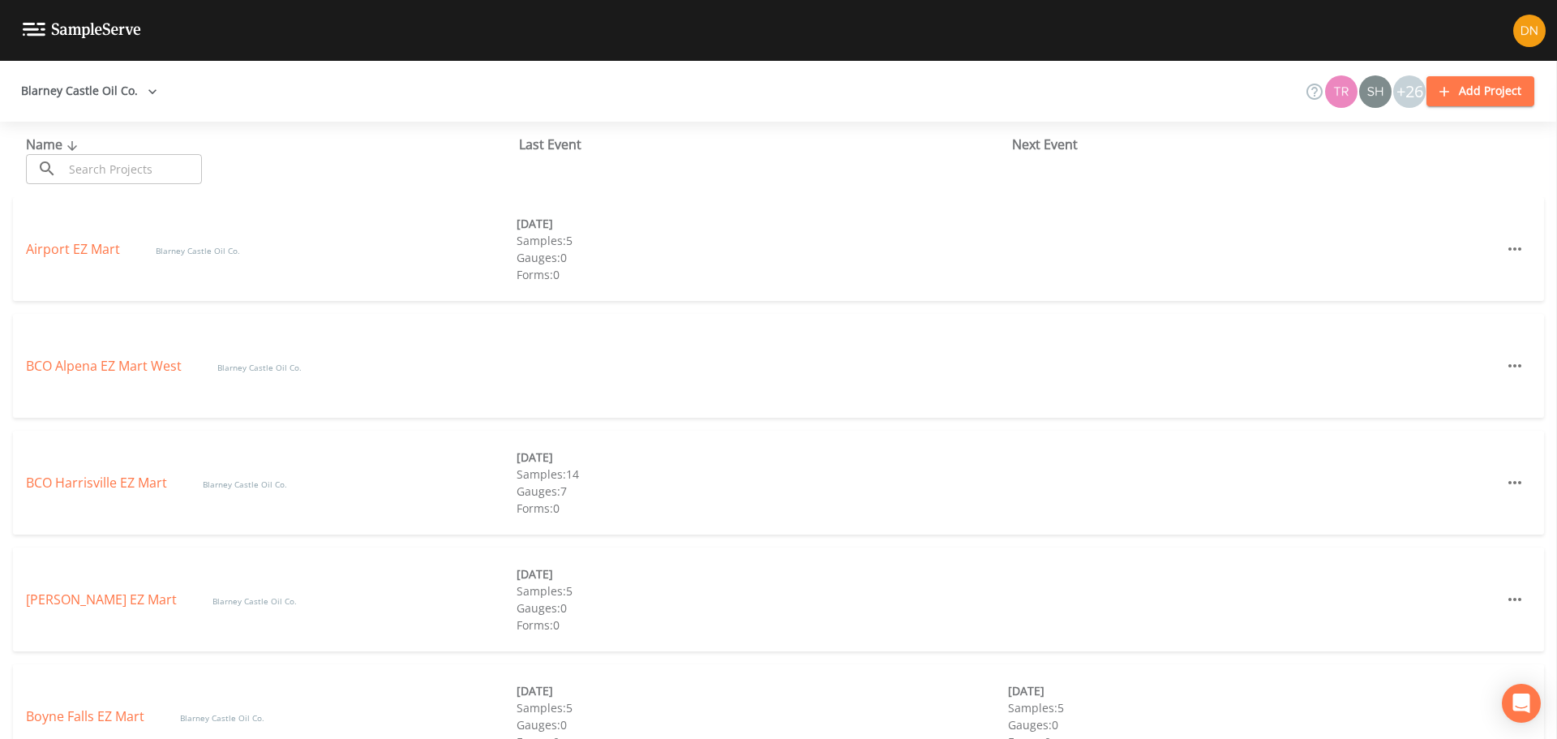
click at [1519, 32] on img at bounding box center [1529, 31] width 32 height 32
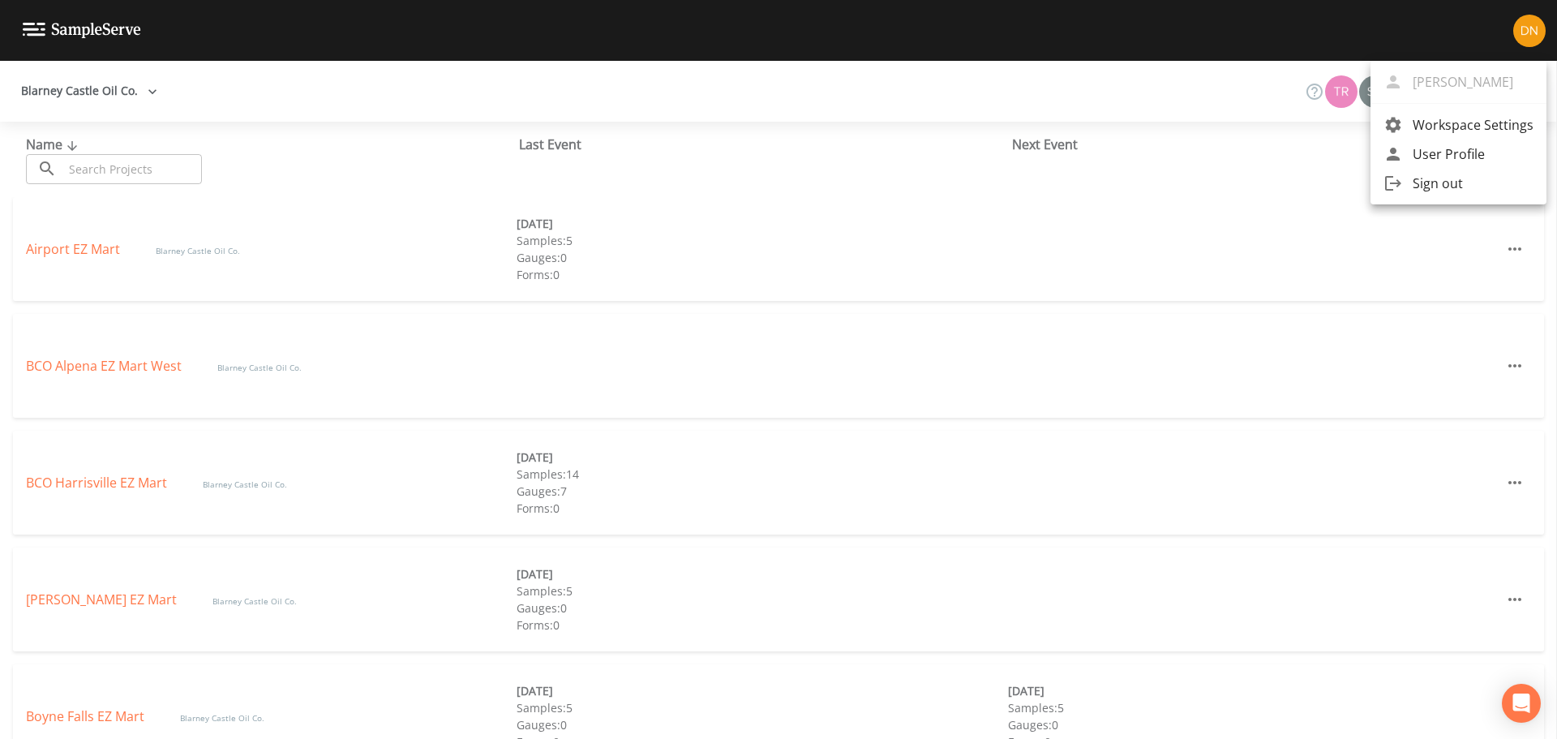
click at [1431, 189] on span "Sign out" at bounding box center [1472, 182] width 121 height 19
